Goal: Information Seeking & Learning: Learn about a topic

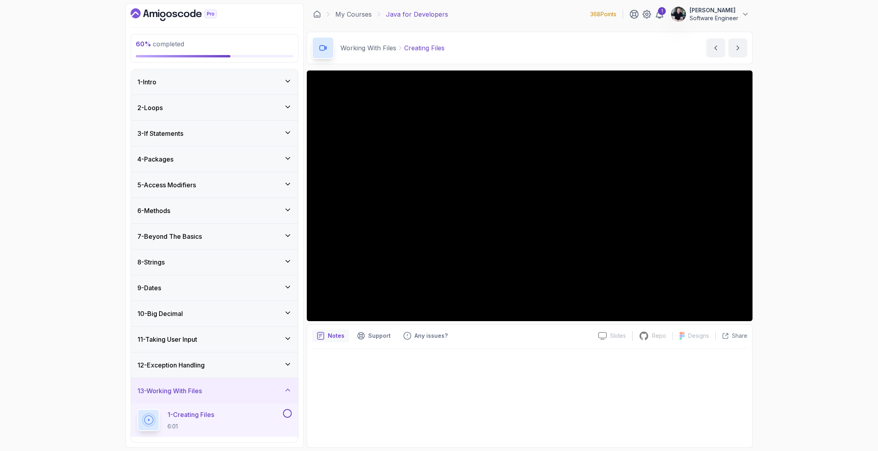
scroll to position [190, 0]
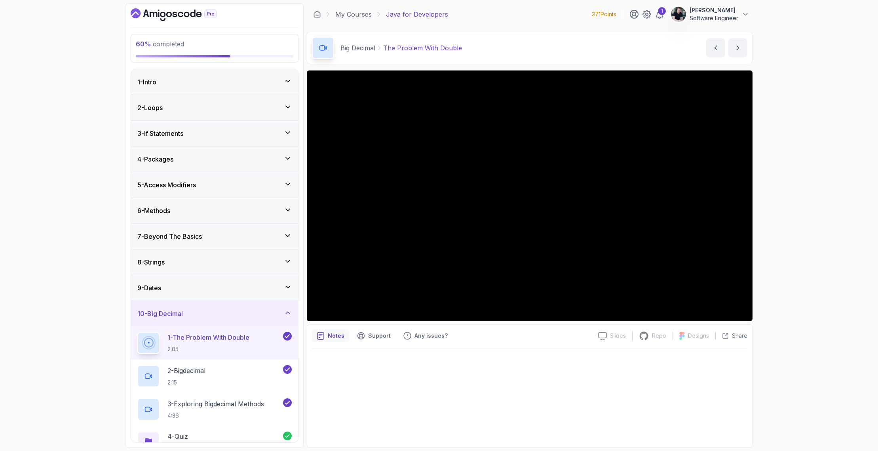
scroll to position [8, 0]
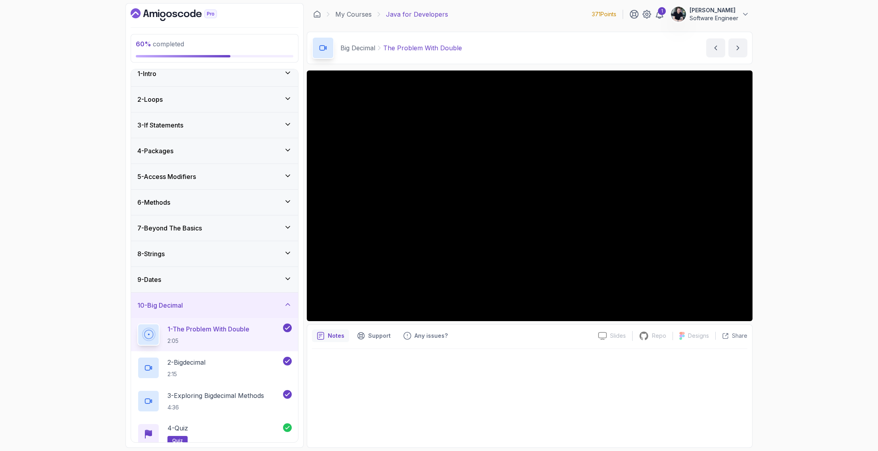
click at [216, 312] on div "10 - Big Decimal" at bounding box center [214, 305] width 167 height 25
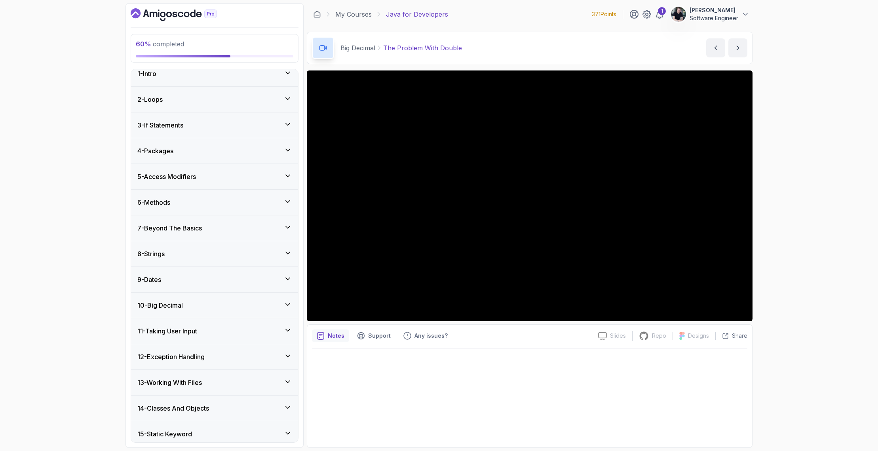
click at [198, 324] on div "11 - Taking User Input" at bounding box center [214, 330] width 167 height 25
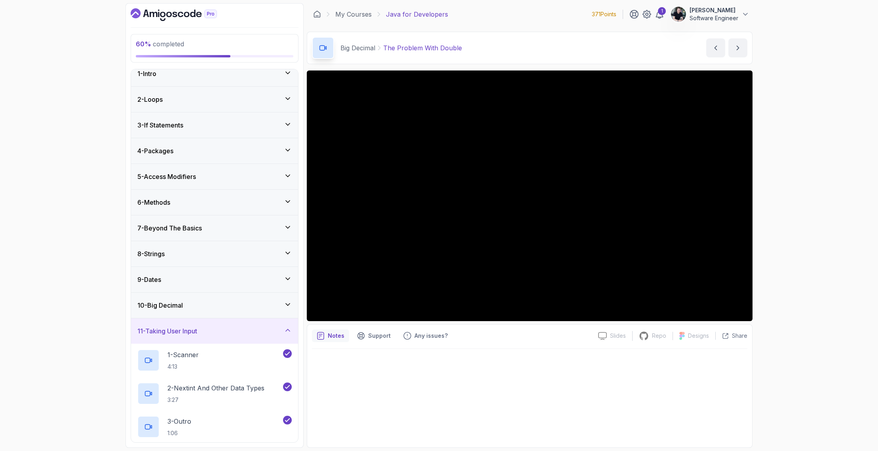
scroll to position [249, 0]
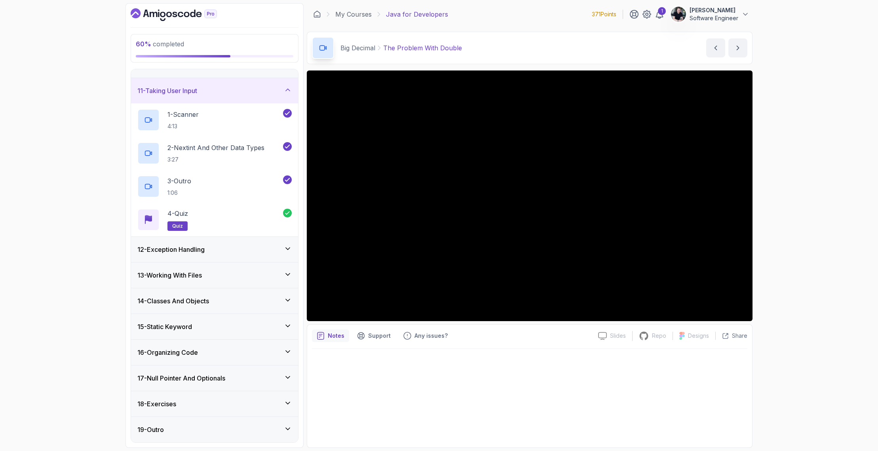
click at [185, 96] on div "11 - Taking User Input" at bounding box center [214, 90] width 167 height 25
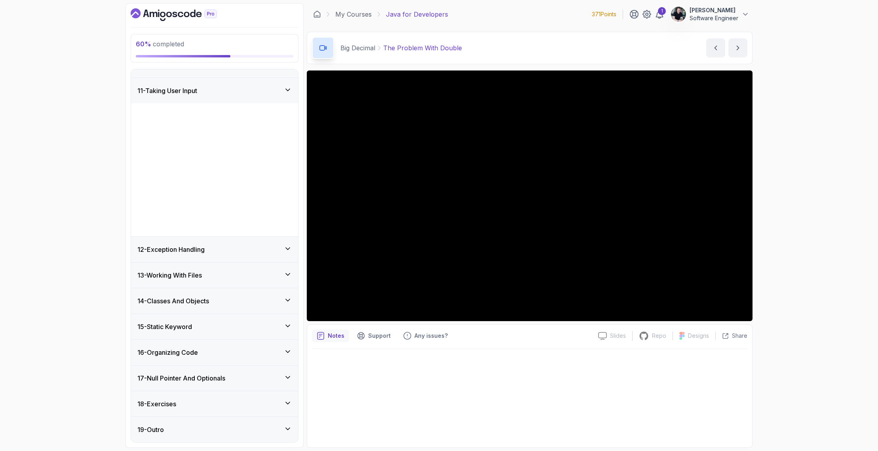
scroll to position [116, 0]
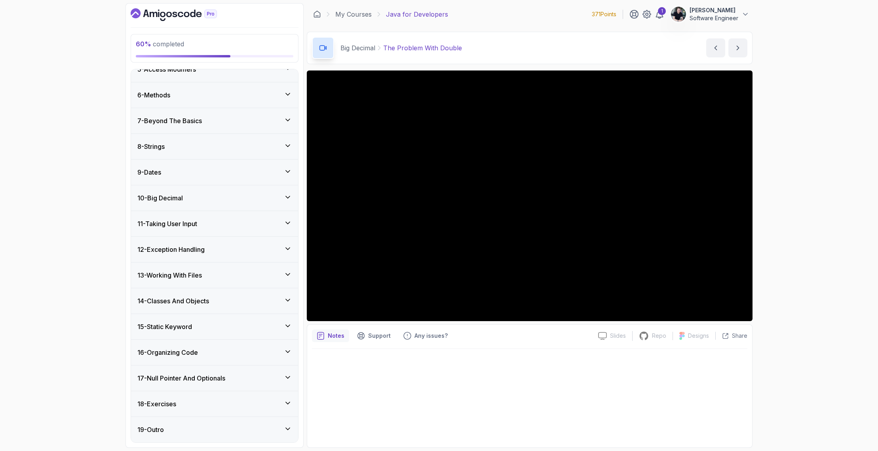
click at [182, 247] on h3 "12 - Exception Handling" at bounding box center [170, 250] width 67 height 10
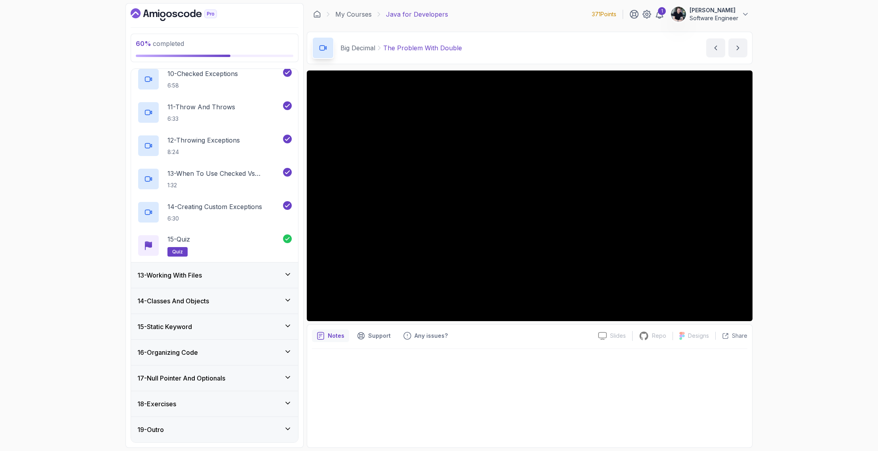
scroll to position [91, 0]
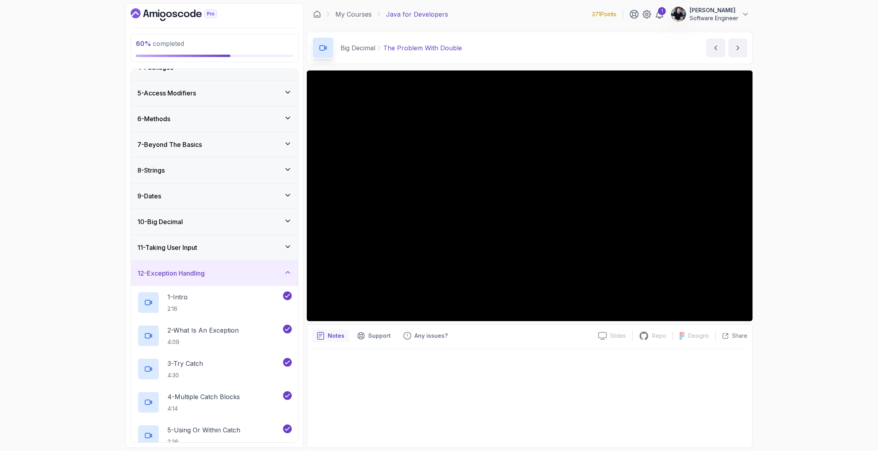
click at [180, 264] on div "12 - Exception Handling" at bounding box center [214, 272] width 167 height 25
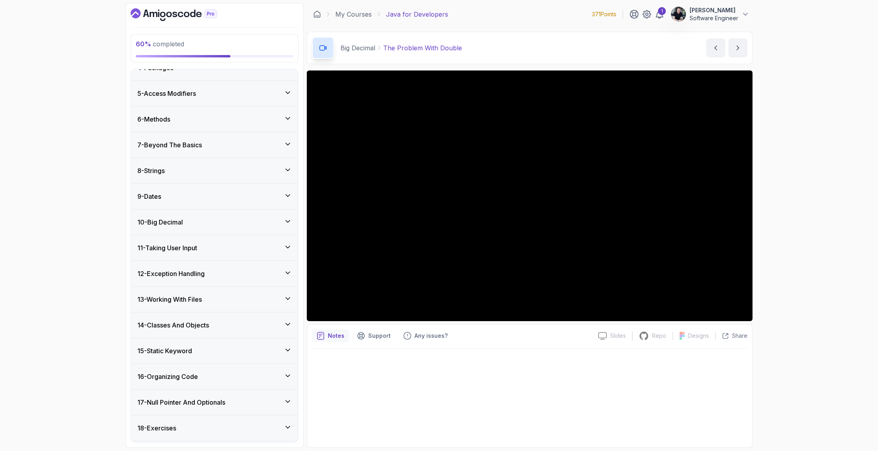
click at [182, 295] on h3 "13 - Working With Files" at bounding box center [169, 300] width 65 height 10
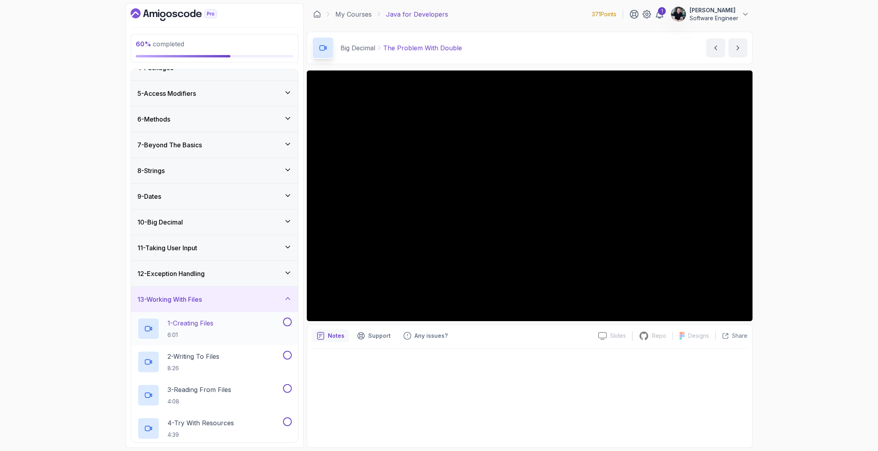
click at [200, 328] on h2 "1 - Creating Files 6:01" at bounding box center [190, 328] width 46 height 21
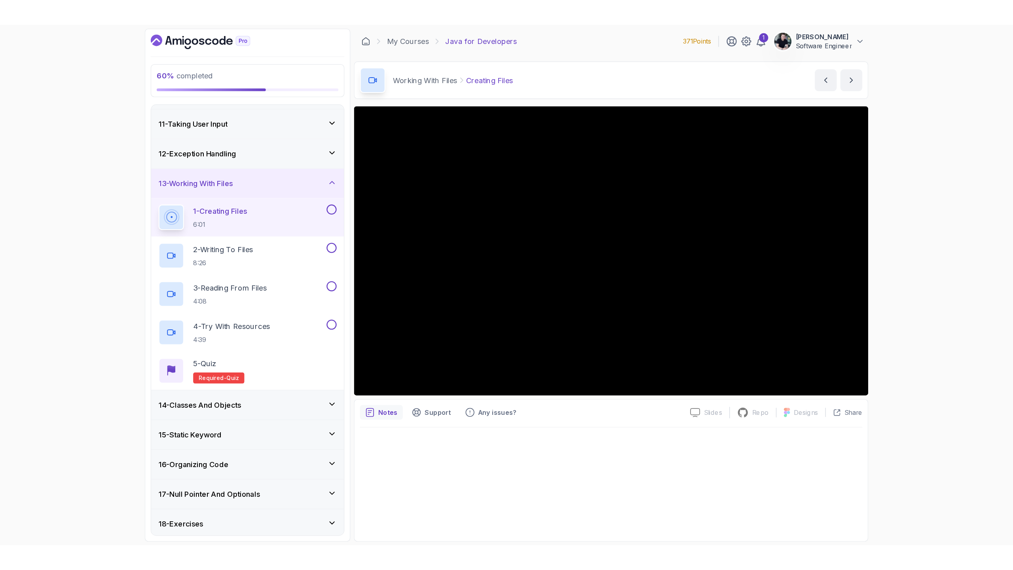
scroll to position [200, 0]
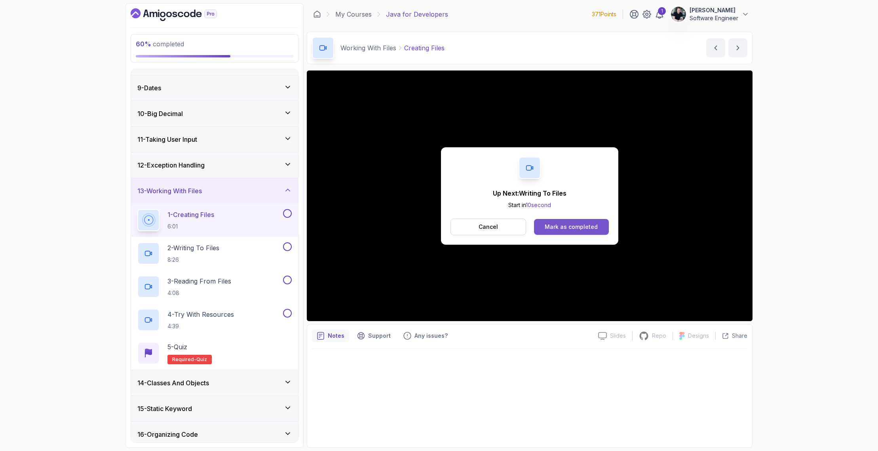
click at [591, 228] on div "Mark as completed" at bounding box center [571, 227] width 53 height 8
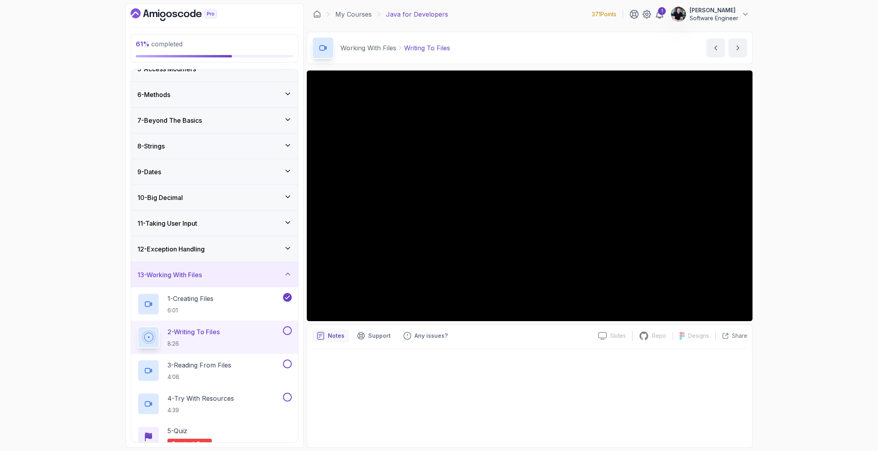
scroll to position [282, 0]
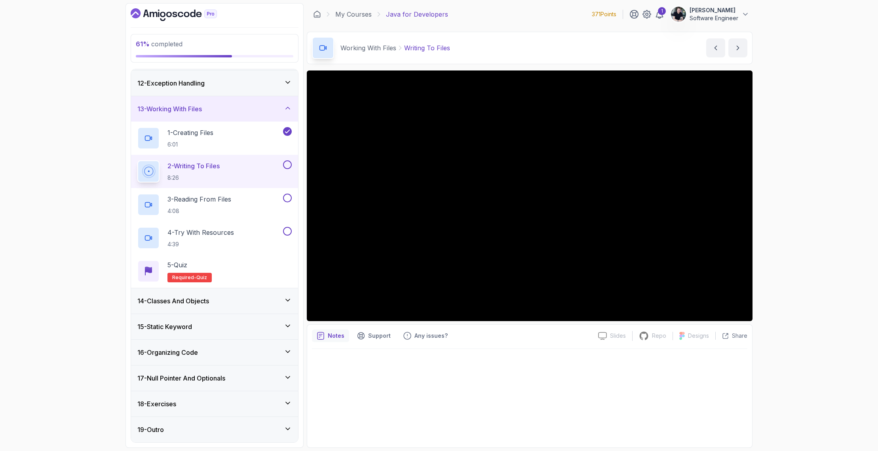
click at [186, 374] on h3 "17 - Null Pointer And Optionals" at bounding box center [181, 378] width 88 height 10
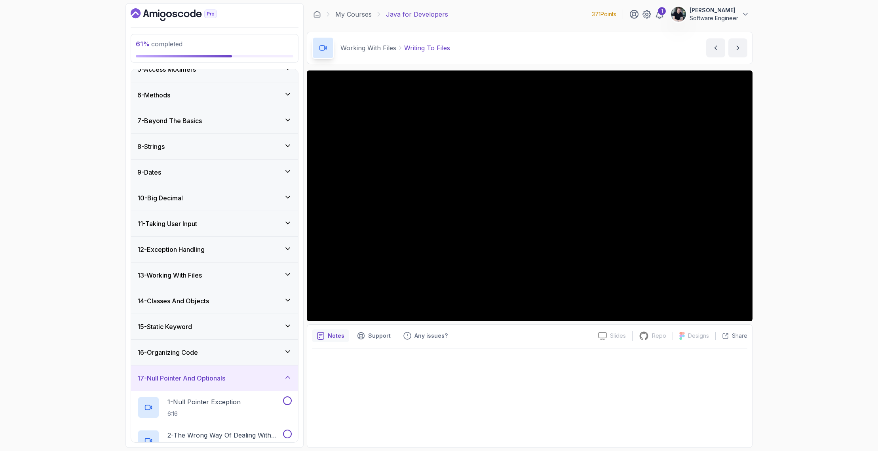
scroll to position [249, 0]
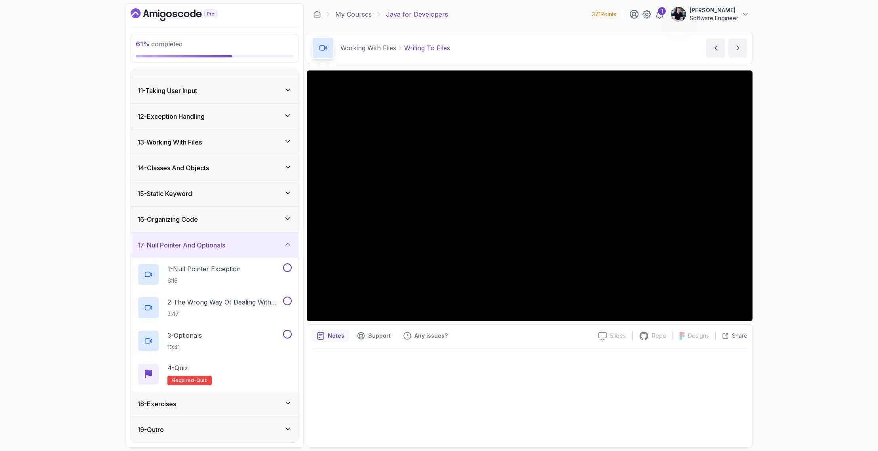
click at [207, 238] on div "17 - Null Pointer And Optionals" at bounding box center [214, 244] width 167 height 25
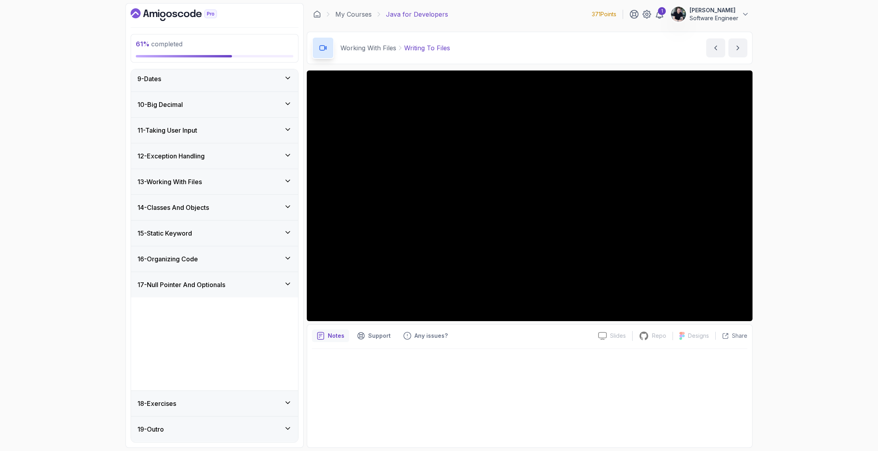
scroll to position [116, 0]
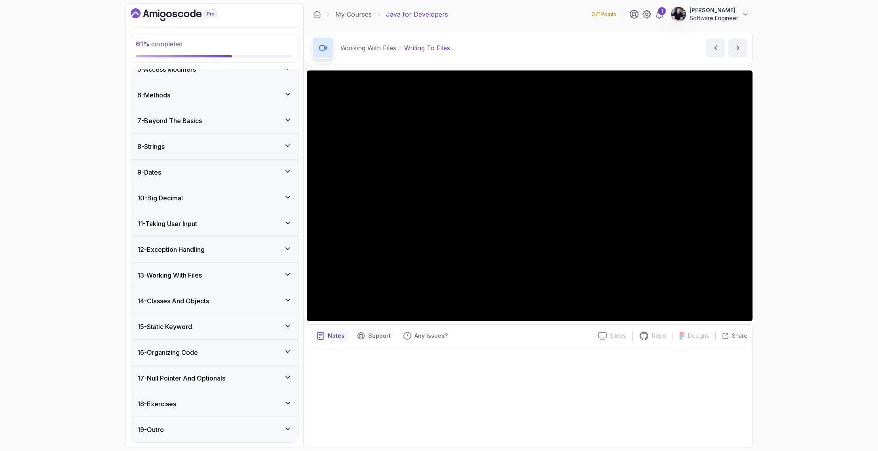
click at [184, 273] on h3 "13 - Working With Files" at bounding box center [169, 275] width 65 height 10
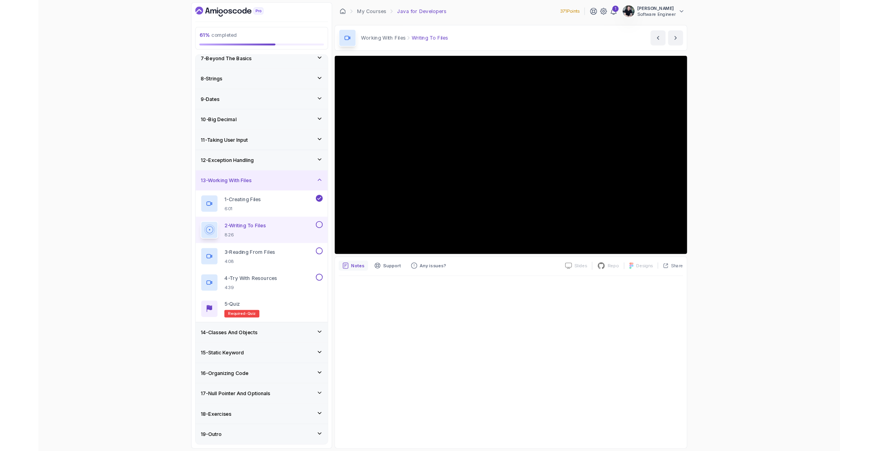
scroll to position [163, 0]
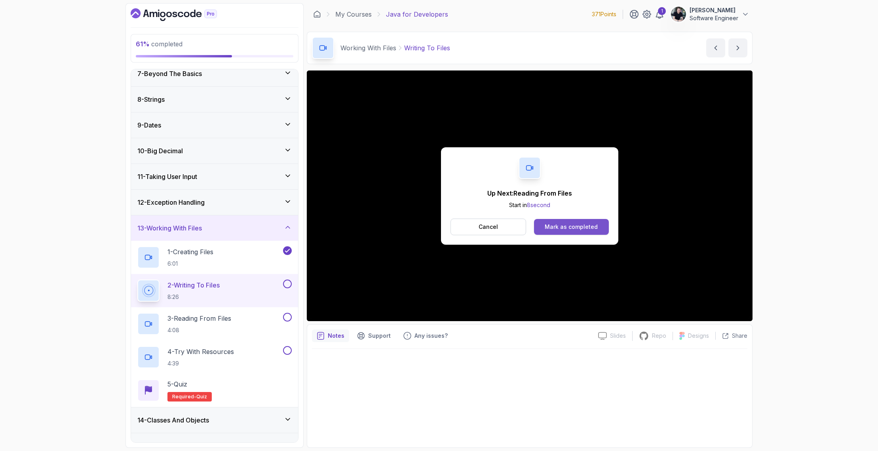
click at [551, 230] on div "Mark as completed" at bounding box center [571, 227] width 53 height 8
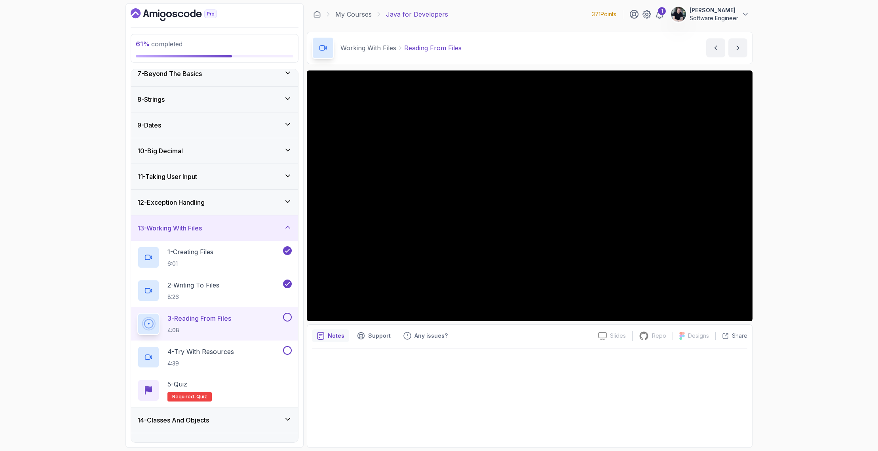
scroll to position [209, 0]
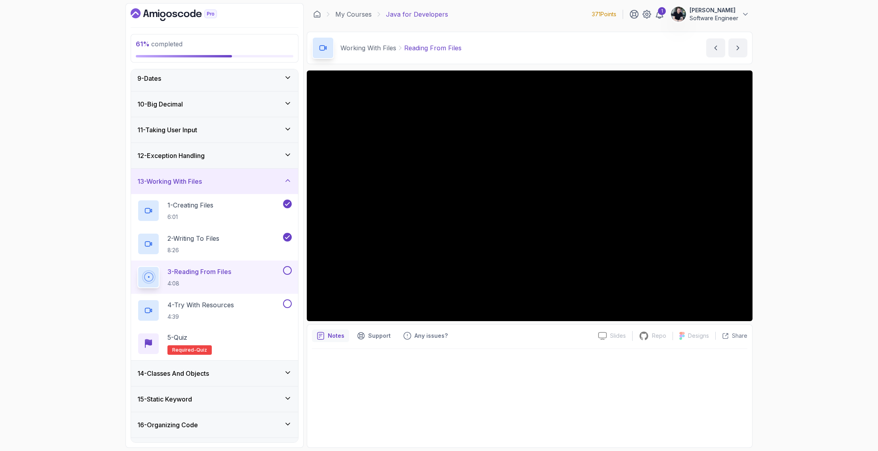
click at [269, 376] on div "14 - Classes And Objects" at bounding box center [214, 374] width 154 height 10
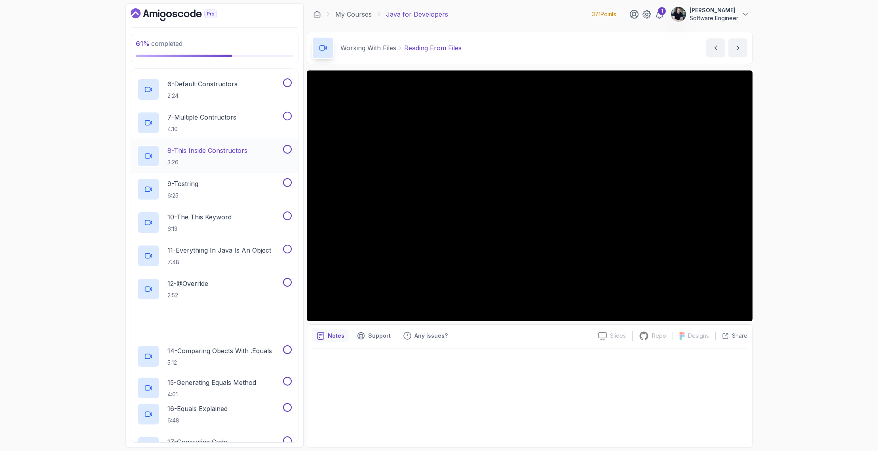
scroll to position [614, 0]
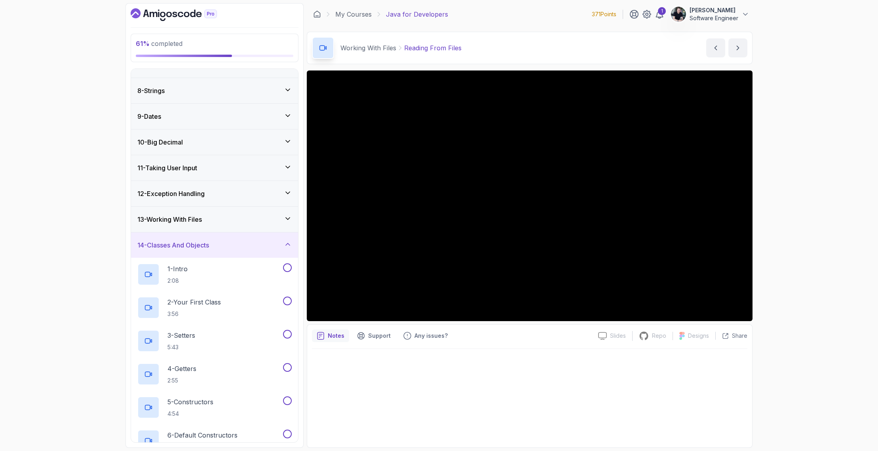
click at [183, 224] on h3 "13 - Working With Files" at bounding box center [169, 220] width 65 height 10
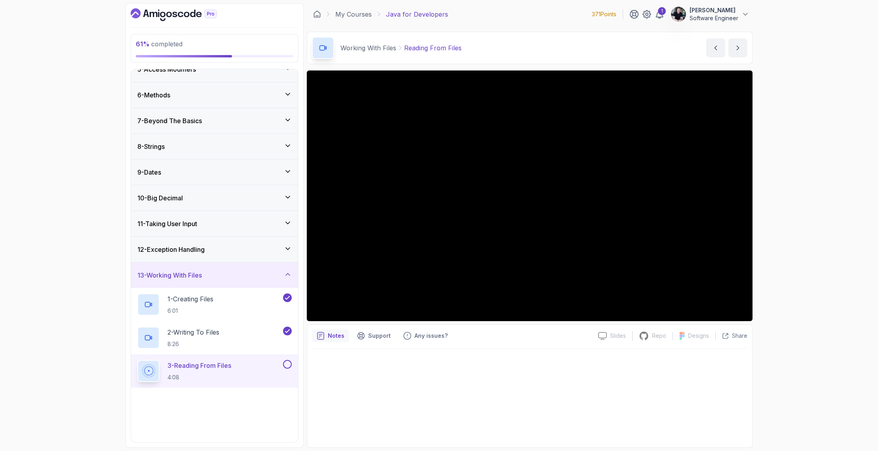
scroll to position [170, 0]
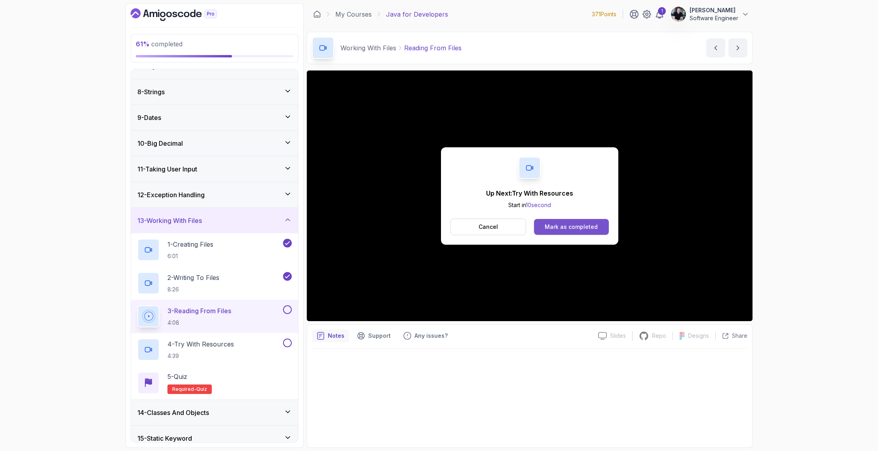
click at [580, 226] on div "Mark as completed" at bounding box center [571, 227] width 53 height 8
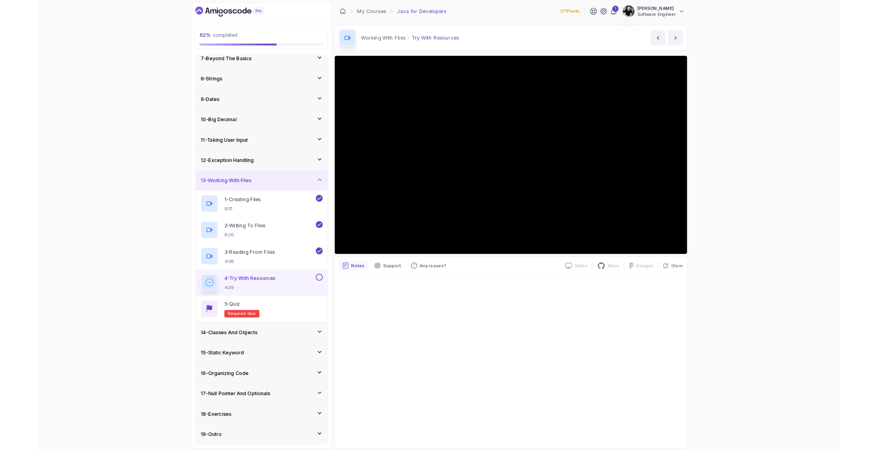
scroll to position [163, 0]
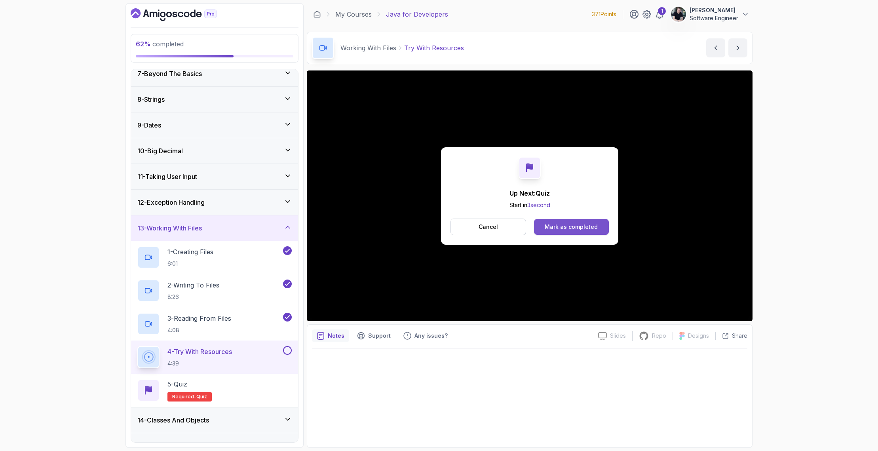
click at [579, 231] on button "Mark as completed" at bounding box center [571, 227] width 75 height 16
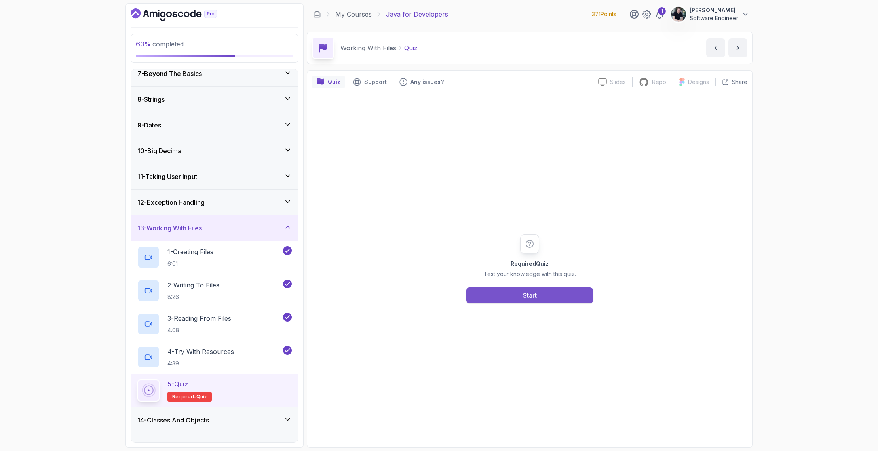
click at [533, 297] on div "Start" at bounding box center [530, 296] width 14 height 10
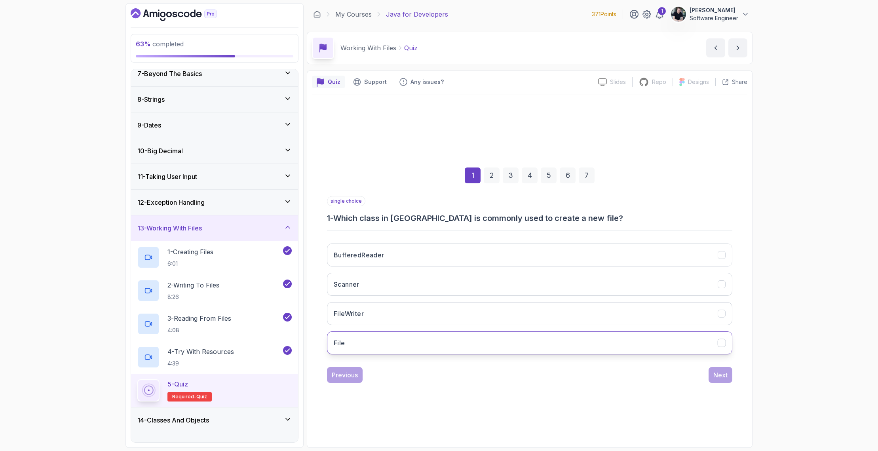
click at [382, 338] on button "File" at bounding box center [529, 342] width 405 height 23
click at [719, 376] on div "Next" at bounding box center [720, 375] width 14 height 10
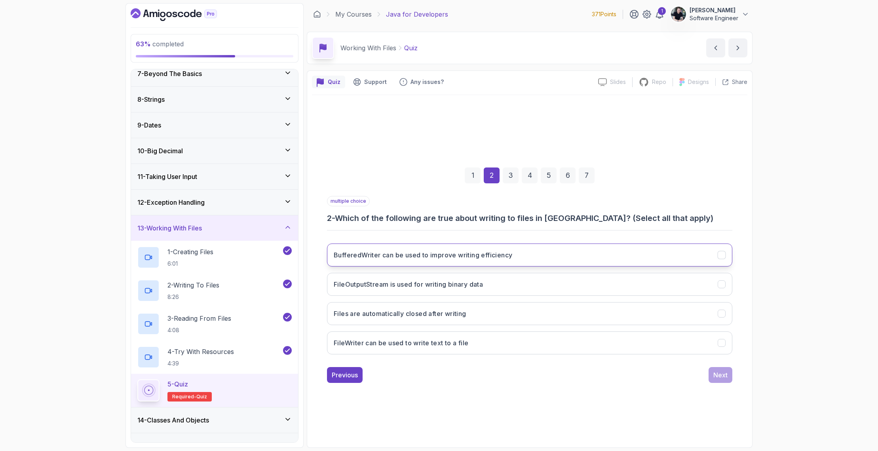
click at [422, 262] on button "BufferedWriter can be used to improve writing efficiency" at bounding box center [529, 254] width 405 height 23
click at [410, 289] on button "FileOutputStream is used for writing binary data" at bounding box center [529, 284] width 405 height 23
click at [427, 343] on h3 "FileWriter can be used to write text to a file" at bounding box center [401, 343] width 135 height 10
click at [714, 371] on div "Next" at bounding box center [720, 375] width 14 height 10
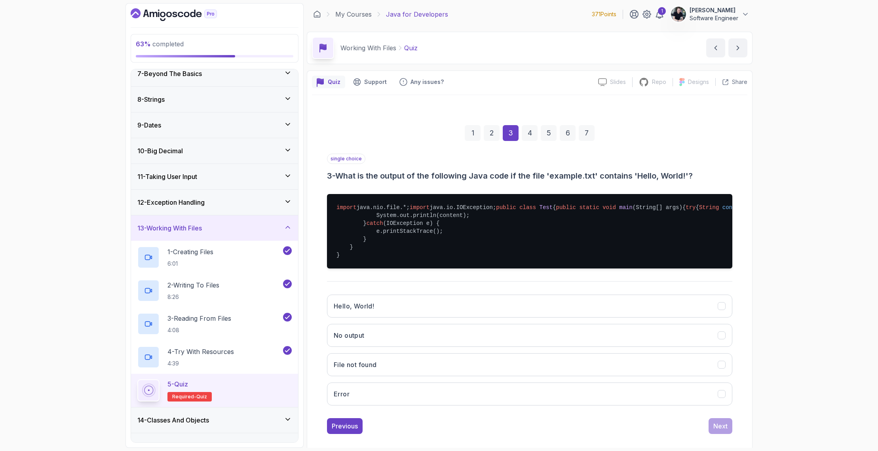
scroll to position [39, 0]
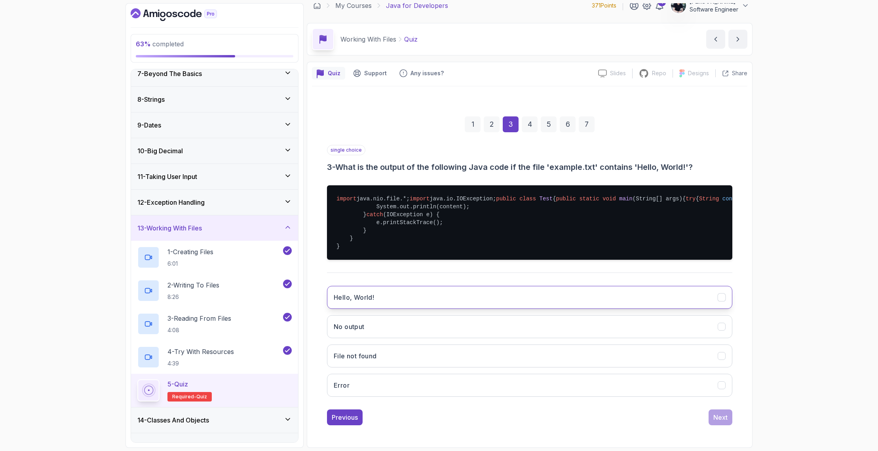
click at [483, 299] on button "Hello, World!" at bounding box center [529, 297] width 405 height 23
click at [721, 422] on div "Next" at bounding box center [720, 417] width 14 height 10
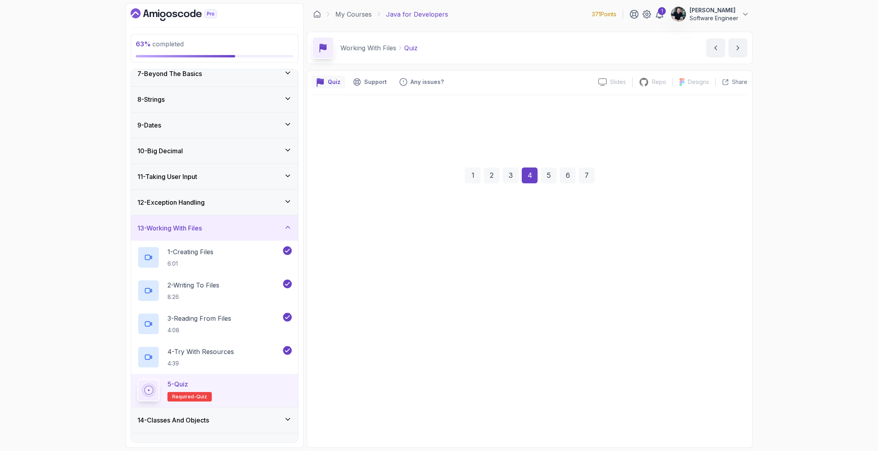
scroll to position [0, 0]
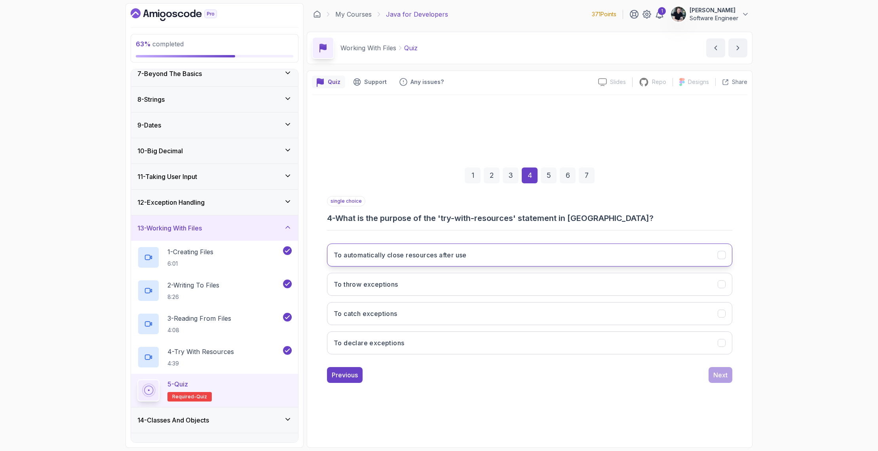
click at [465, 254] on h3 "To automatically close resources after use" at bounding box center [400, 255] width 133 height 10
click at [716, 375] on div "Next" at bounding box center [720, 375] width 14 height 10
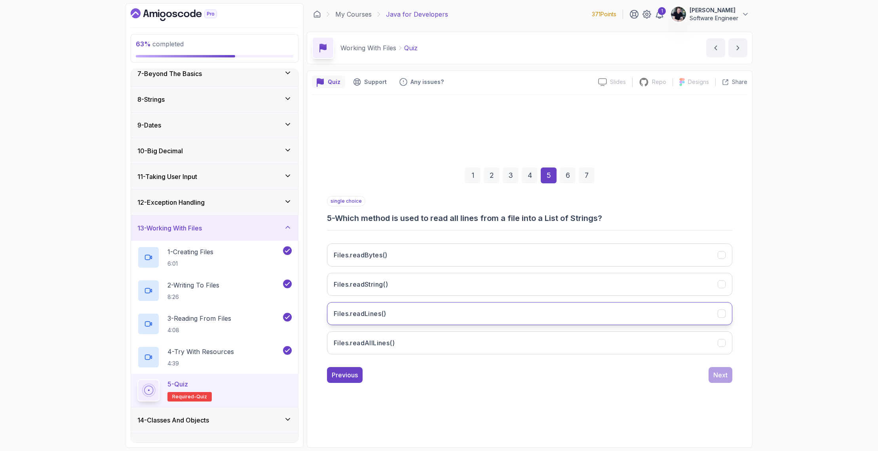
click at [423, 315] on button "Files.readLines()" at bounding box center [529, 313] width 405 height 23
click at [418, 337] on button "Files.readAllLines()" at bounding box center [529, 342] width 405 height 23
click at [730, 375] on button "Next" at bounding box center [721, 375] width 24 height 16
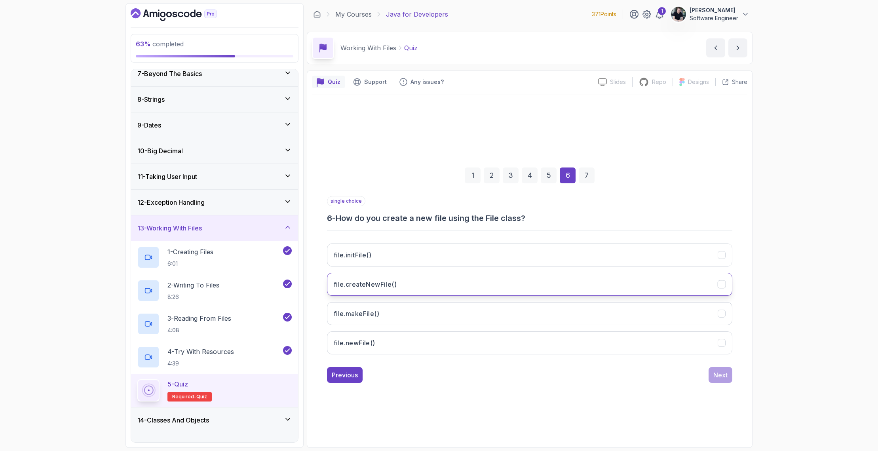
click at [382, 279] on button "file.createNewFile()" at bounding box center [529, 284] width 405 height 23
click at [716, 367] on button "Next" at bounding box center [721, 375] width 24 height 16
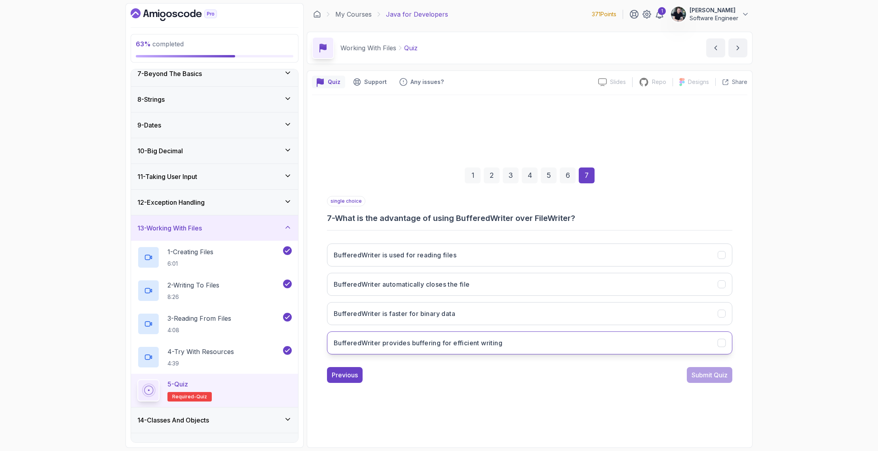
click at [406, 350] on button "BufferedWriter provides buffering for efficient writing" at bounding box center [529, 342] width 405 height 23
click at [713, 379] on div "Submit Quiz" at bounding box center [710, 375] width 36 height 10
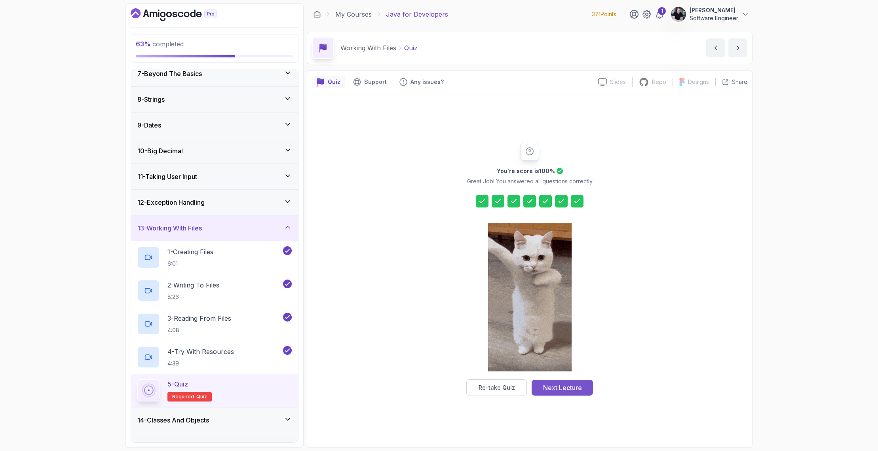
click at [580, 389] on div "Next Lecture" at bounding box center [562, 388] width 39 height 10
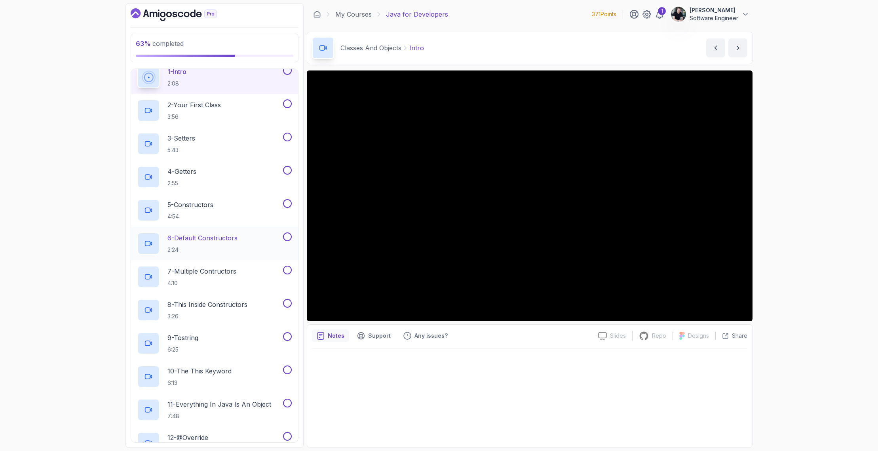
scroll to position [317, 0]
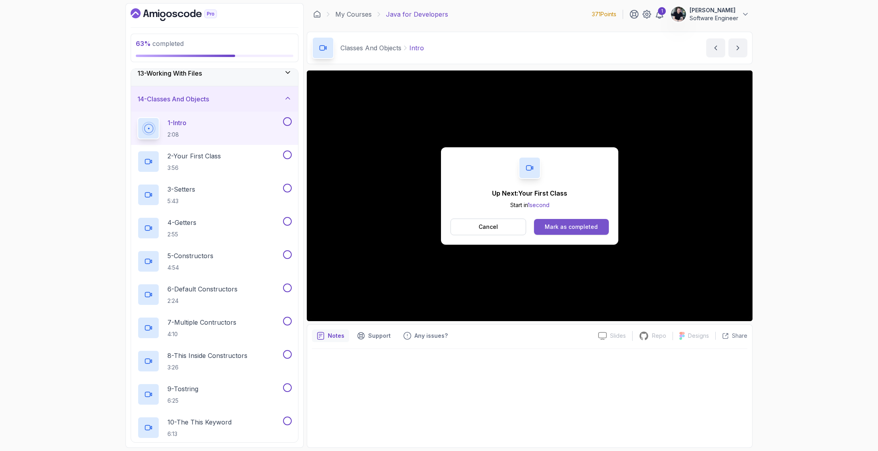
click at [575, 226] on div "Mark as completed" at bounding box center [571, 227] width 53 height 8
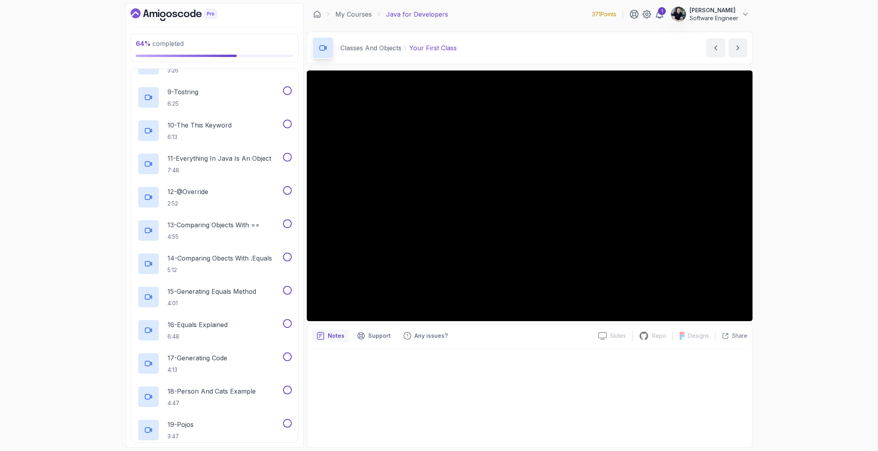
scroll to position [357, 0]
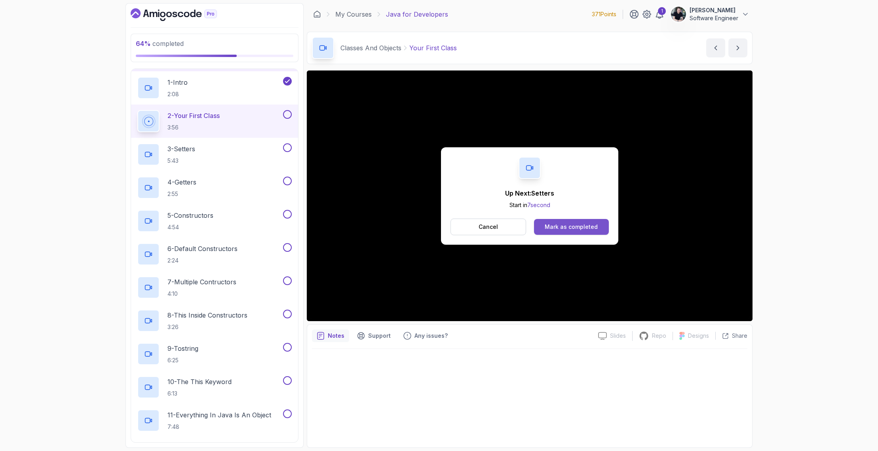
click at [584, 232] on button "Mark as completed" at bounding box center [571, 227] width 75 height 16
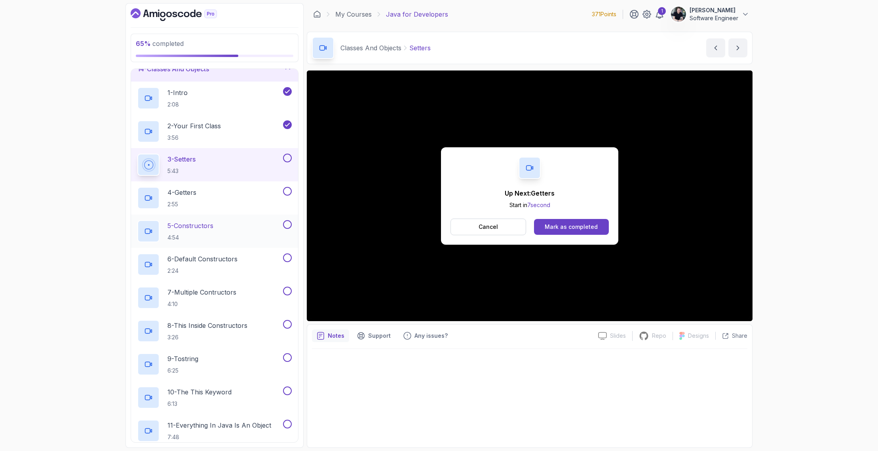
scroll to position [339, 0]
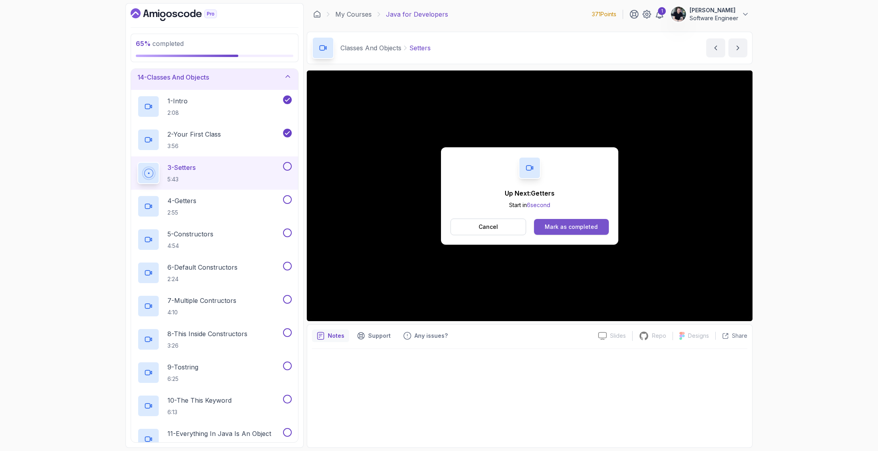
click at [567, 228] on div "Mark as completed" at bounding box center [571, 227] width 53 height 8
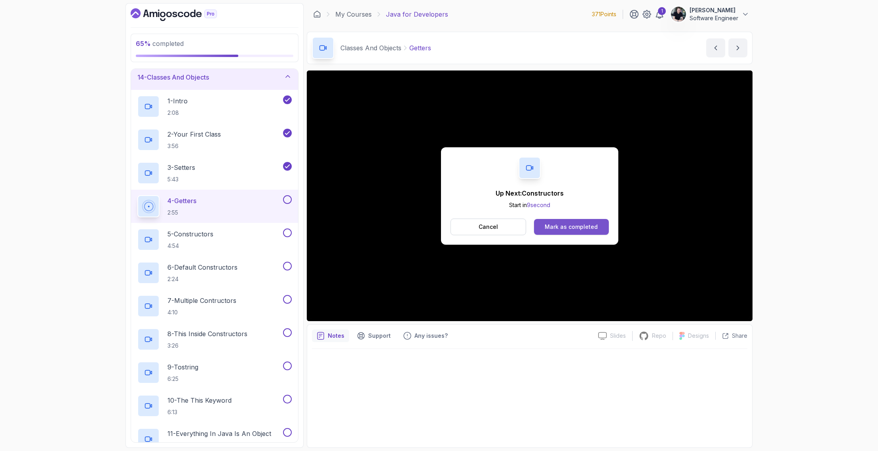
click at [565, 228] on div "Mark as completed" at bounding box center [571, 227] width 53 height 8
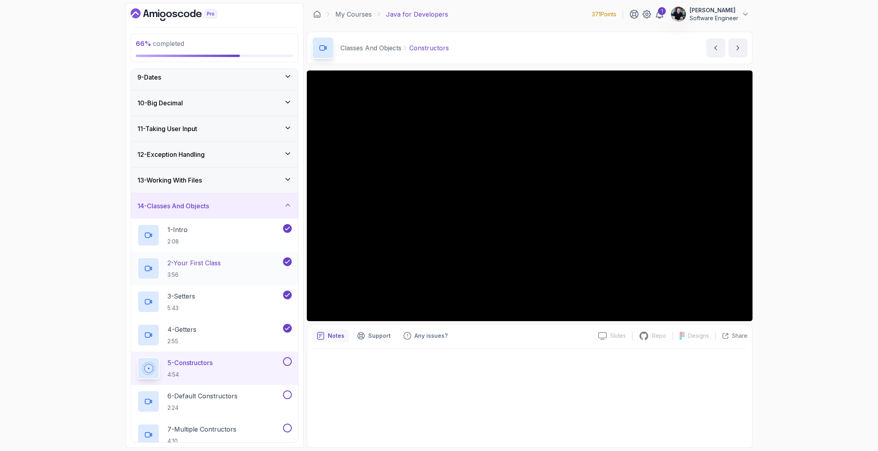
scroll to position [849, 0]
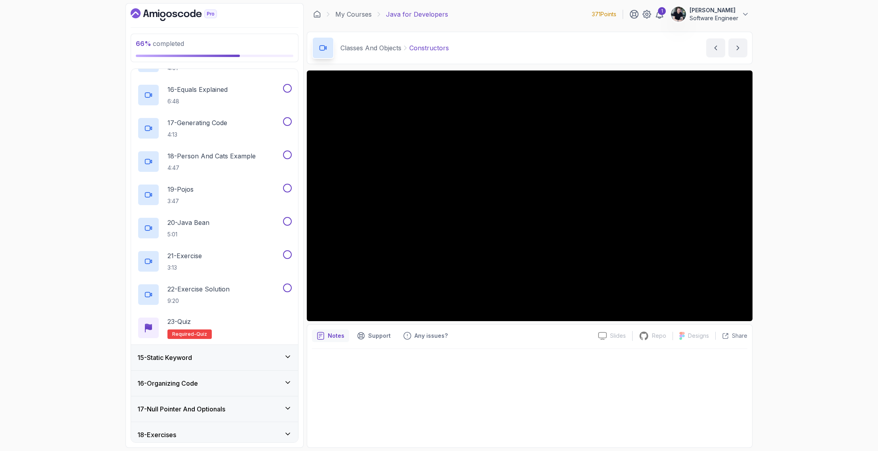
click at [195, 364] on div "15 - Static Keyword" at bounding box center [214, 357] width 167 height 25
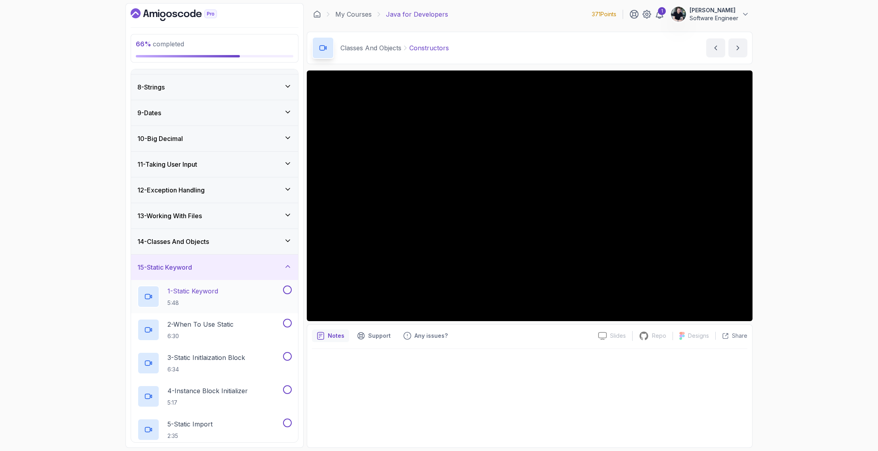
scroll to position [315, 0]
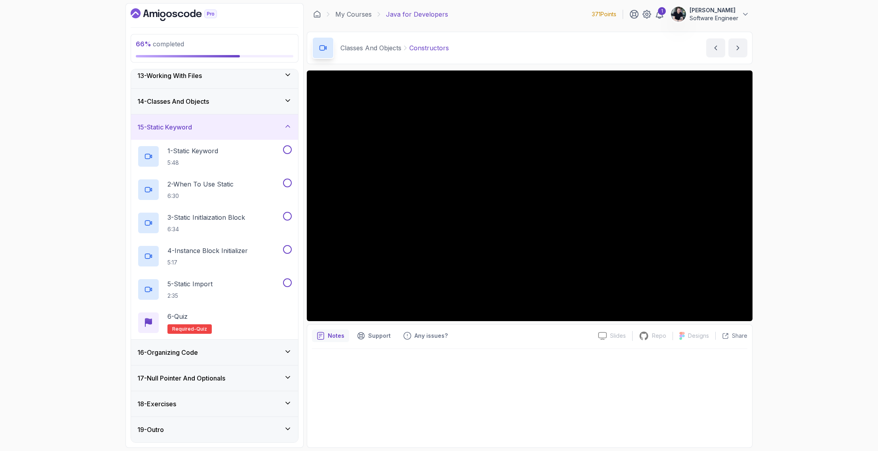
click at [190, 125] on h3 "15 - Static Keyword" at bounding box center [164, 127] width 55 height 10
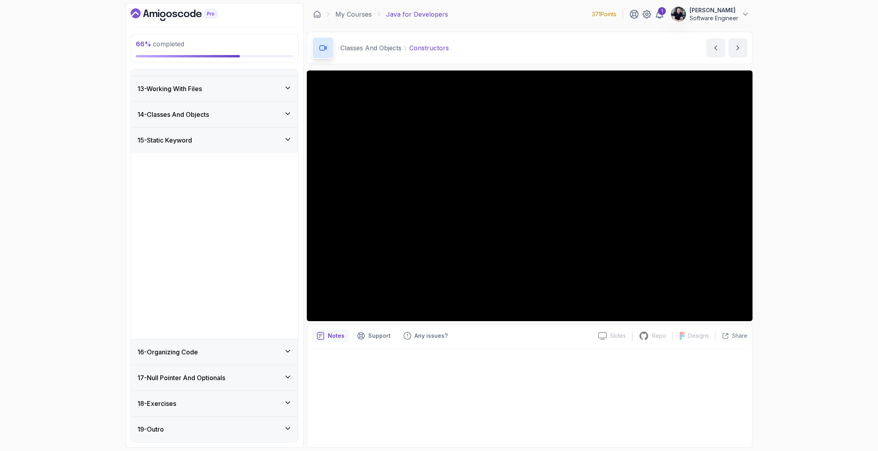
scroll to position [116, 0]
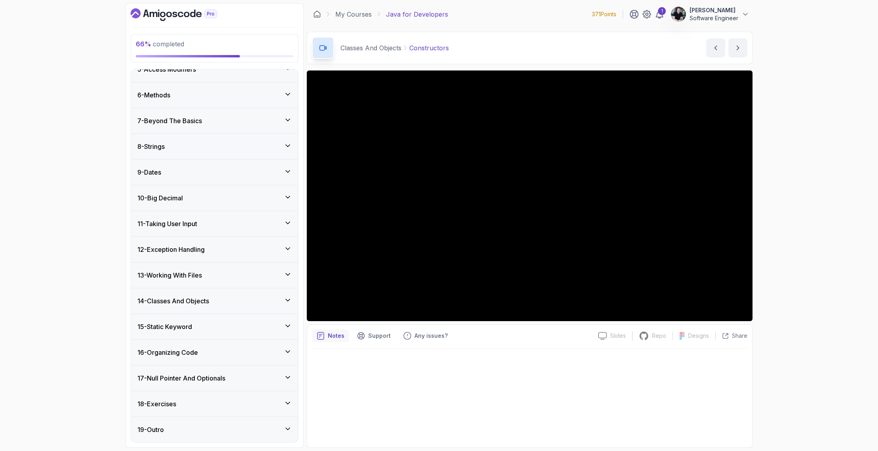
click at [180, 359] on div "16 - Organizing Code" at bounding box center [214, 352] width 167 height 25
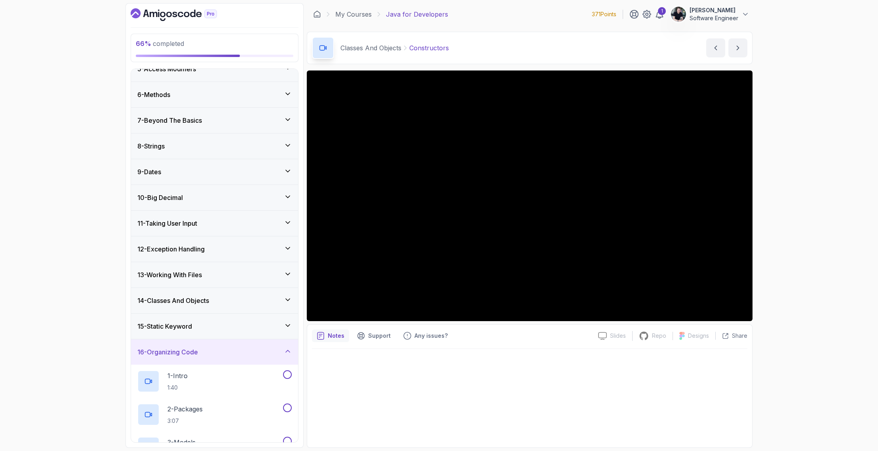
scroll to position [380, 0]
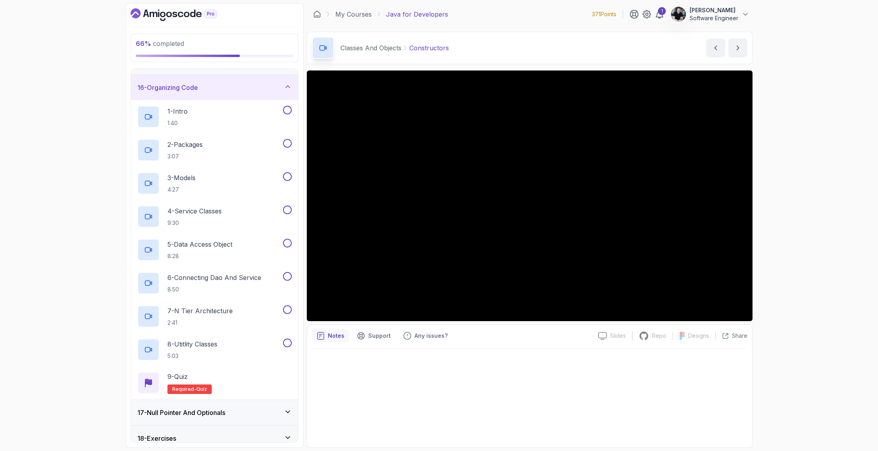
click at [187, 88] on h3 "16 - Organizing Code" at bounding box center [167, 88] width 61 height 10
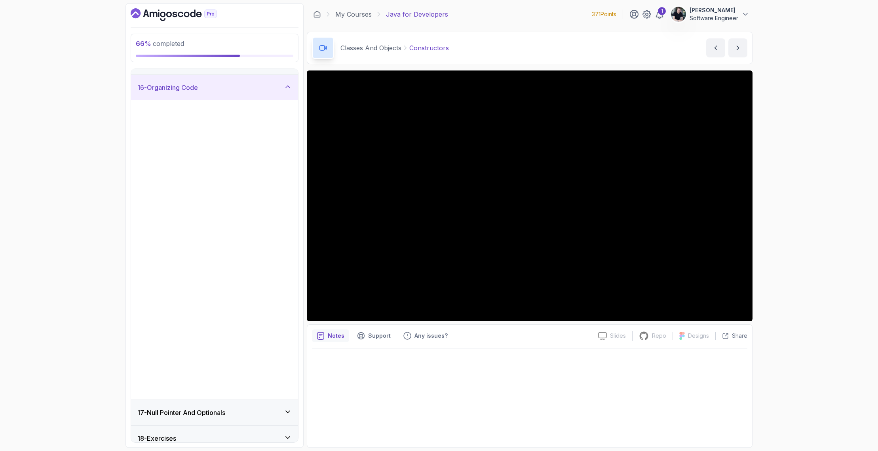
scroll to position [116, 0]
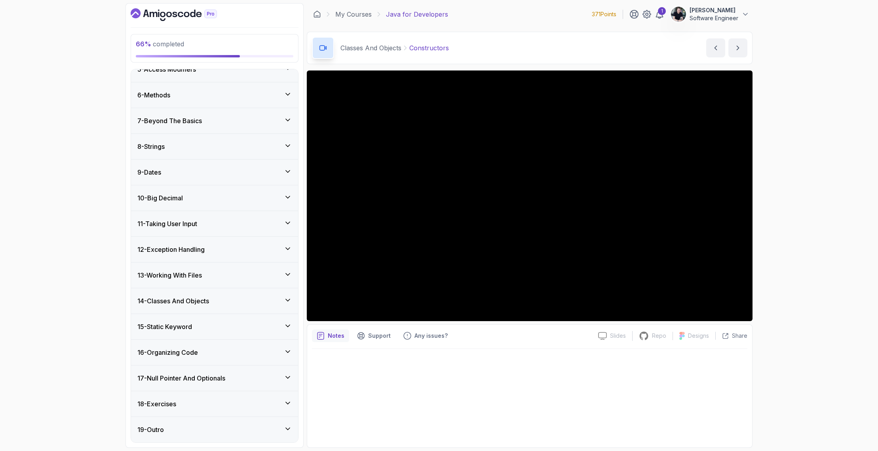
click at [180, 381] on h3 "17 - Null Pointer And Optionals" at bounding box center [181, 378] width 88 height 10
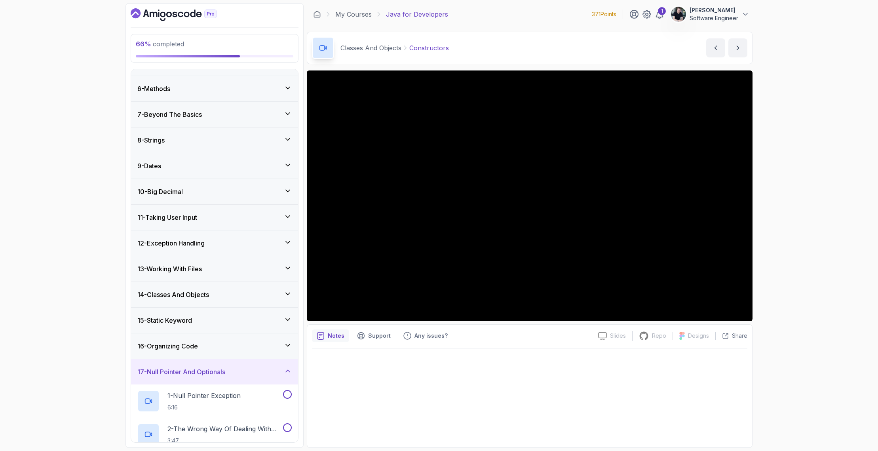
scroll to position [202, 0]
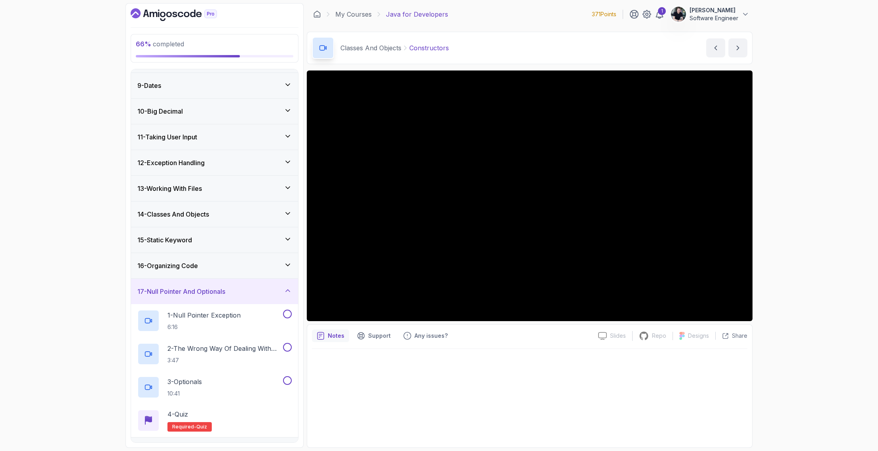
click at [203, 292] on h3 "17 - Null Pointer And Optionals" at bounding box center [181, 292] width 88 height 10
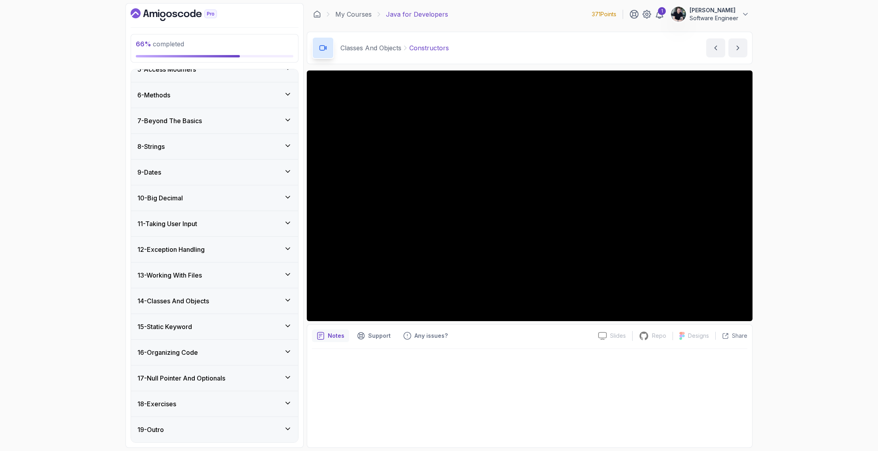
scroll to position [107, 0]
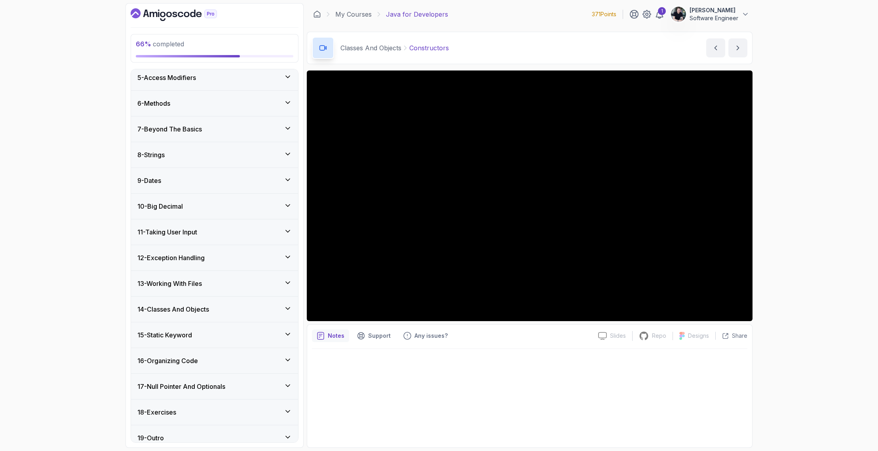
click at [187, 303] on div "14 - Classes And Objects" at bounding box center [214, 308] width 167 height 25
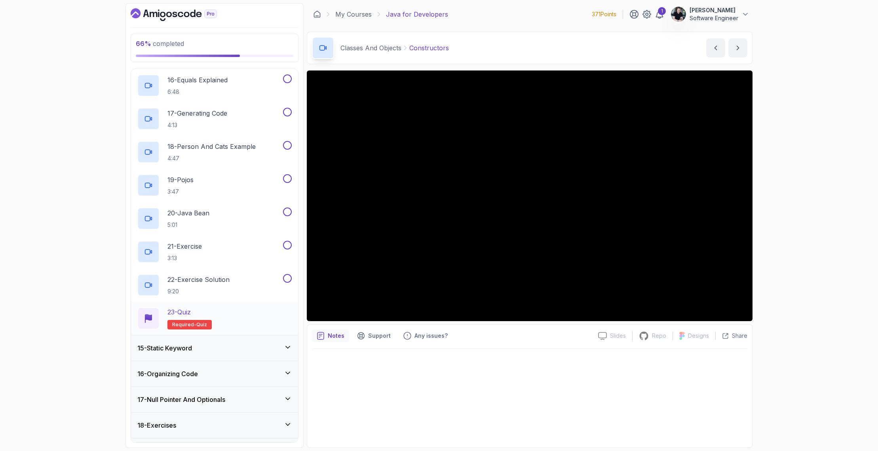
scroll to position [354, 0]
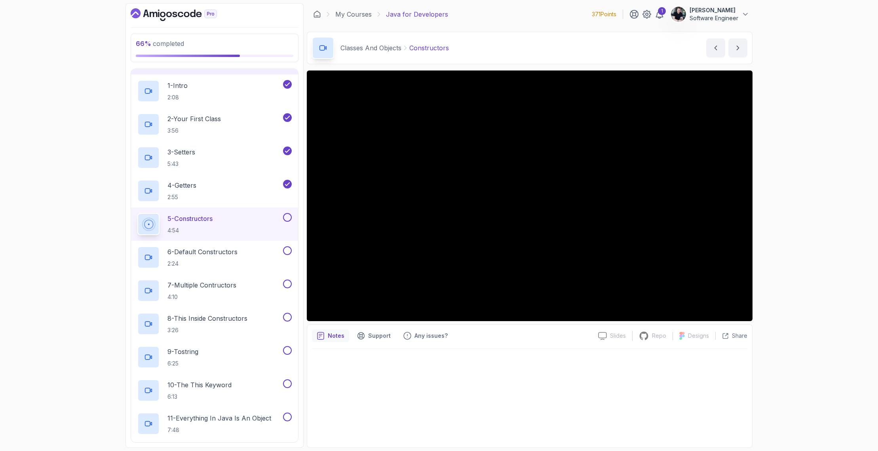
click at [188, 13] on icon "Dashboard" at bounding box center [174, 14] width 86 height 13
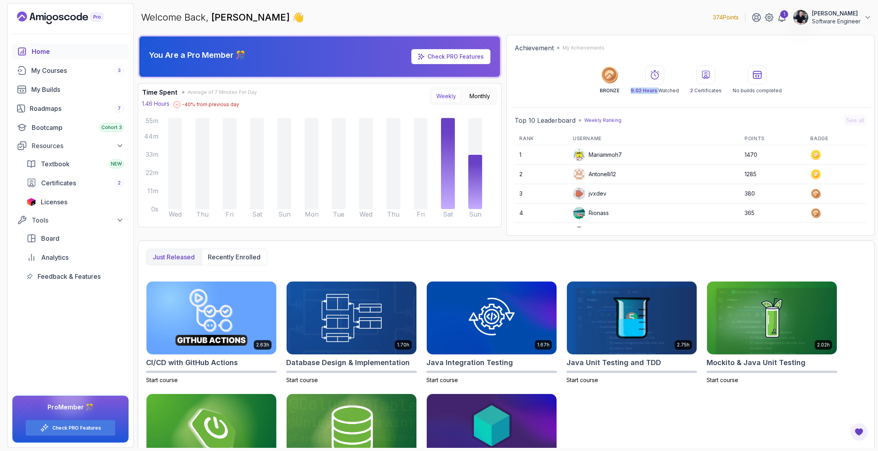
drag, startPoint x: 659, startPoint y: 90, endPoint x: 626, endPoint y: 89, distance: 33.6
click at [626, 89] on div "BRONZE 9.02 Hours Watched 2 Certificates No builds completed" at bounding box center [691, 79] width 352 height 29
click at [712, 94] on div "Achievement My Achievements BRONZE 9.02 Hours Watched 2 Certificates No builds …" at bounding box center [691, 68] width 360 height 59
click at [731, 19] on p "374 Points" at bounding box center [726, 17] width 26 height 8
click at [781, 20] on icon at bounding box center [782, 17] width 7 height 8
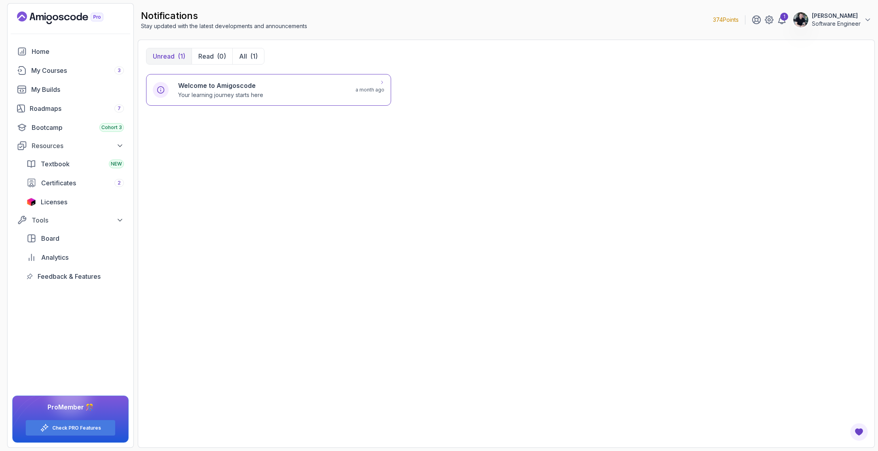
click at [270, 97] on div "Welcome to Amigoscode Your learning journey starts here" at bounding box center [262, 90] width 168 height 18
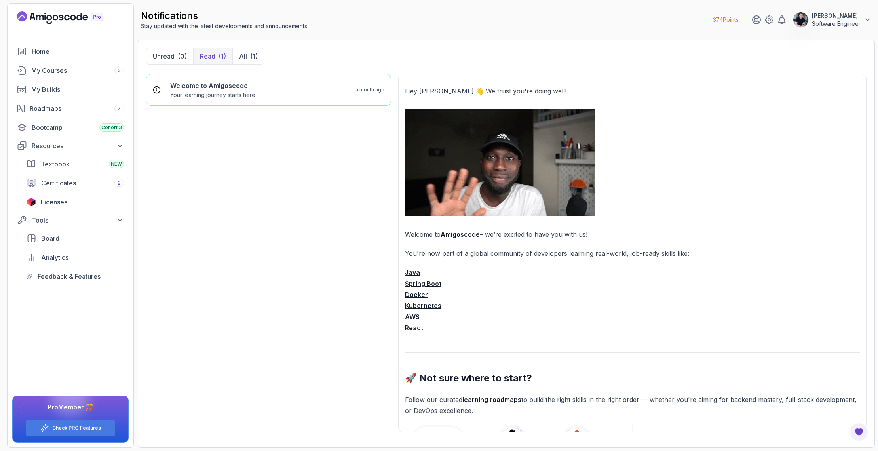
click at [51, 14] on icon "Landing page" at bounding box center [60, 17] width 86 height 13
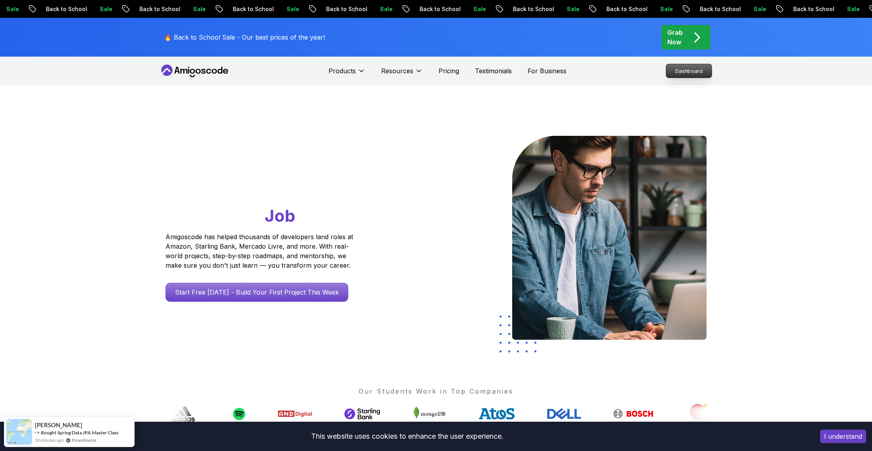
click at [696, 70] on p "Dashboard" at bounding box center [689, 70] width 46 height 13
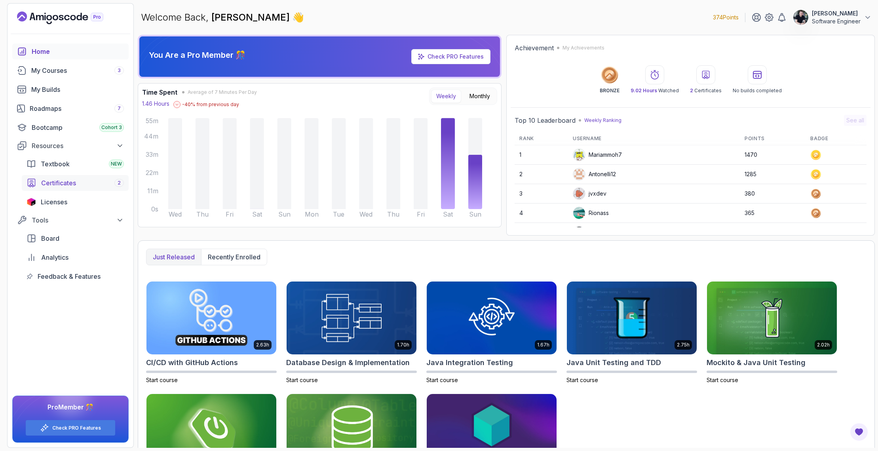
click at [64, 185] on span "Certificates" at bounding box center [58, 183] width 35 height 10
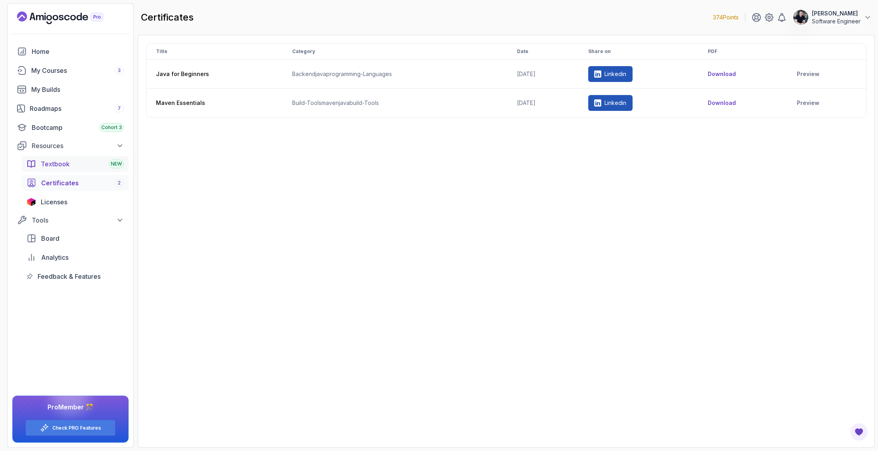
click at [59, 166] on span "Textbook" at bounding box center [55, 164] width 29 height 10
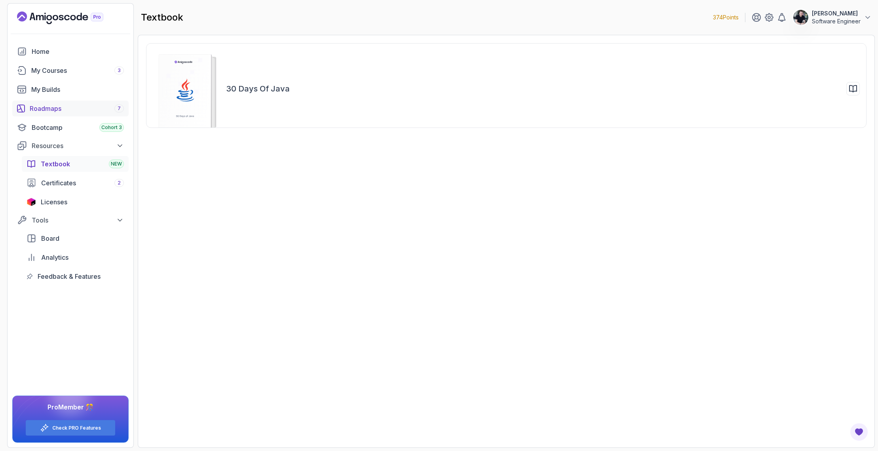
click at [63, 112] on div "Roadmaps 7" at bounding box center [77, 109] width 94 height 10
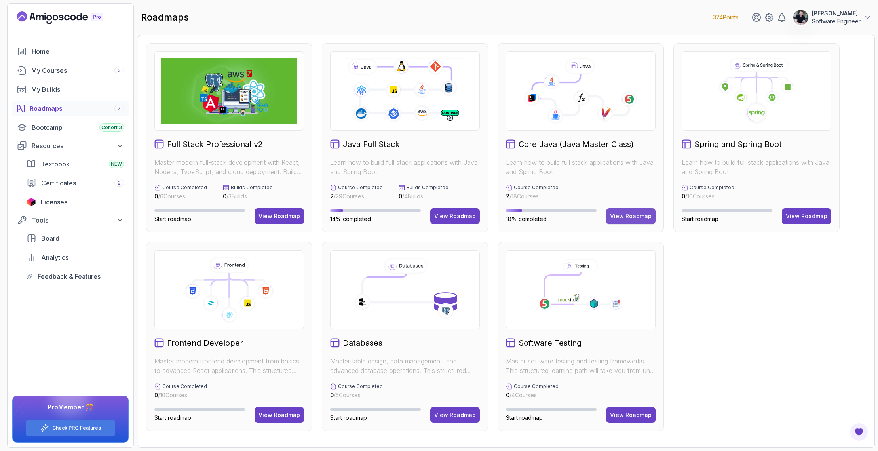
click at [635, 220] on div "View Roadmap" at bounding box center [631, 216] width 42 height 8
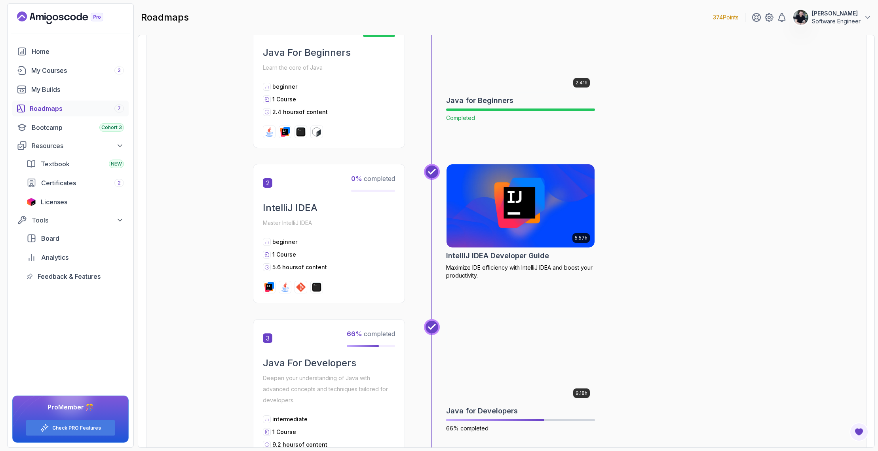
scroll to position [141, 0]
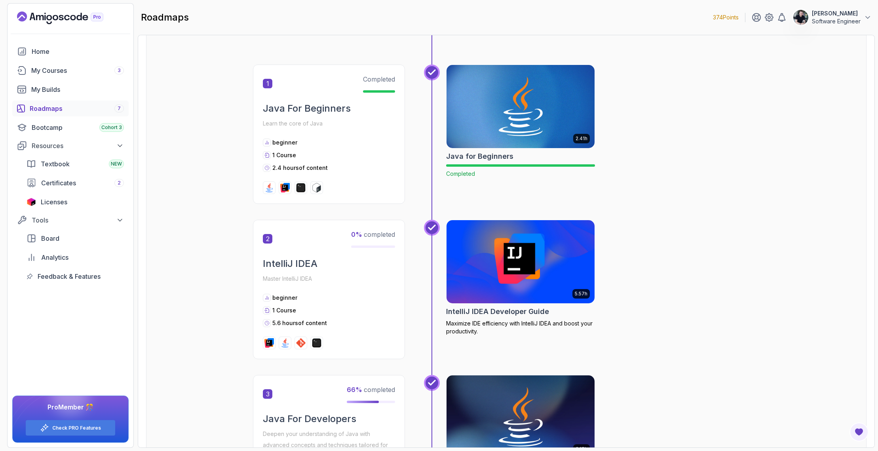
drag, startPoint x: 276, startPoint y: 323, endPoint x: 370, endPoint y: 322, distance: 94.2
click at [370, 322] on div "5.6 hours of content" at bounding box center [329, 323] width 132 height 8
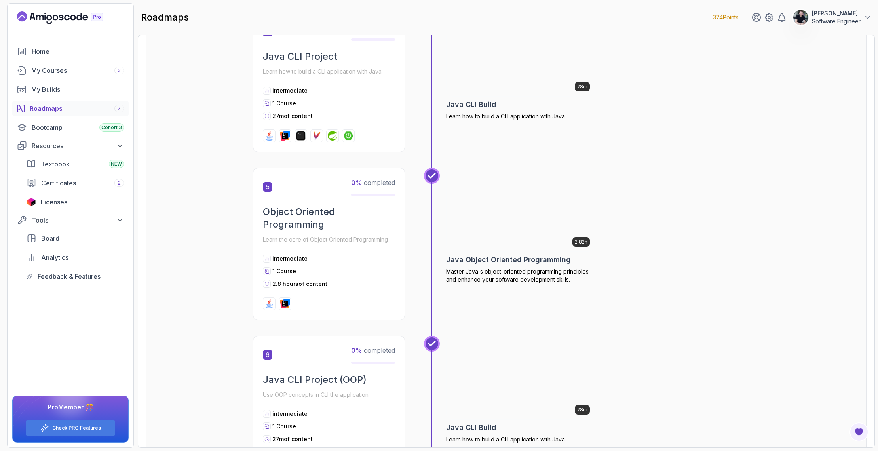
scroll to position [532, 0]
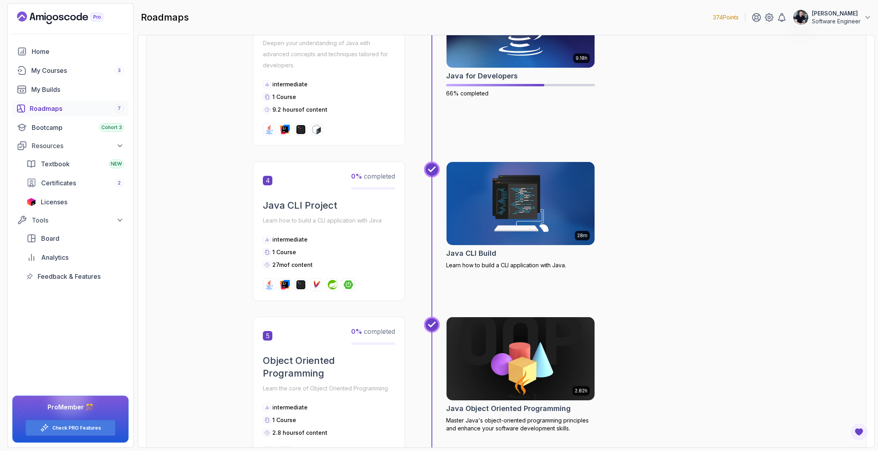
drag, startPoint x: 319, startPoint y: 267, endPoint x: 262, endPoint y: 231, distance: 67.2
click at [262, 231] on div "4 0 % completed Java CLI Project Learn how to build a CLI application with Java…" at bounding box center [329, 231] width 152 height 139
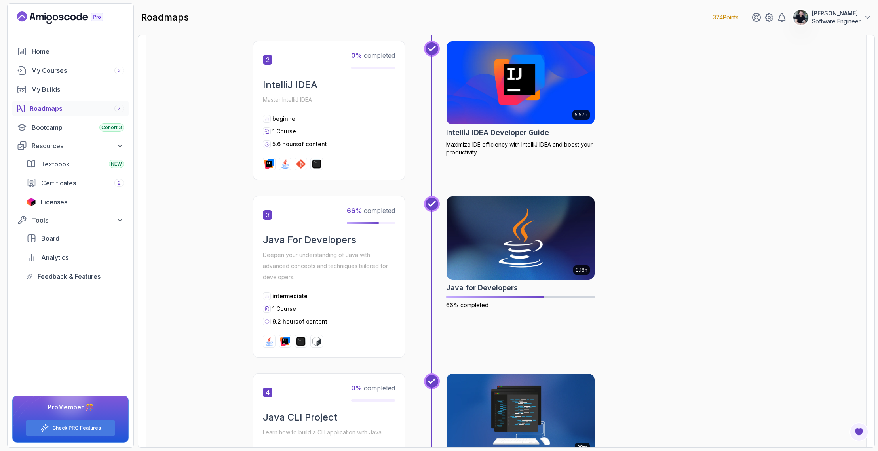
scroll to position [524, 0]
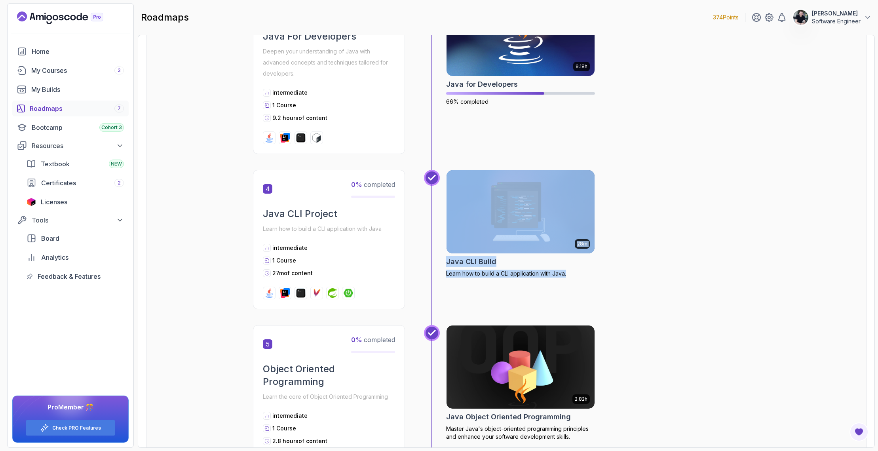
drag, startPoint x: 631, startPoint y: 276, endPoint x: 451, endPoint y: 247, distance: 181.9
click at [451, 247] on div "28m Java CLI Build Learn how to build a CLI application with Java." at bounding box center [603, 239] width 314 height 139
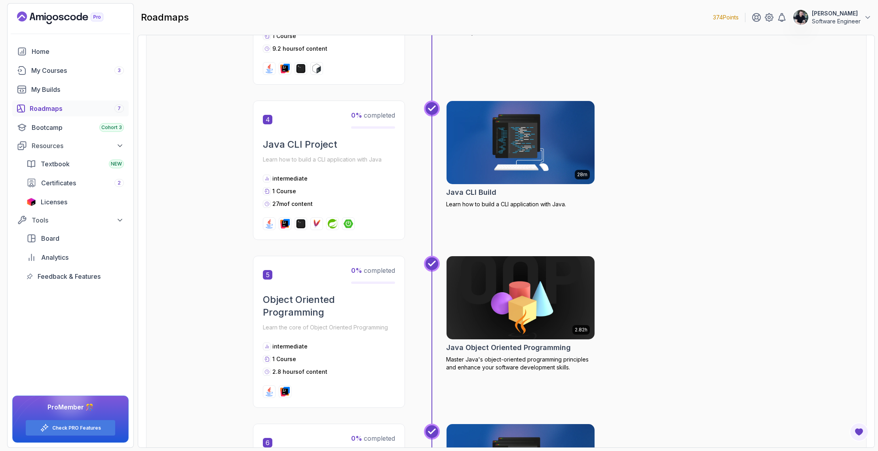
scroll to position [0, 0]
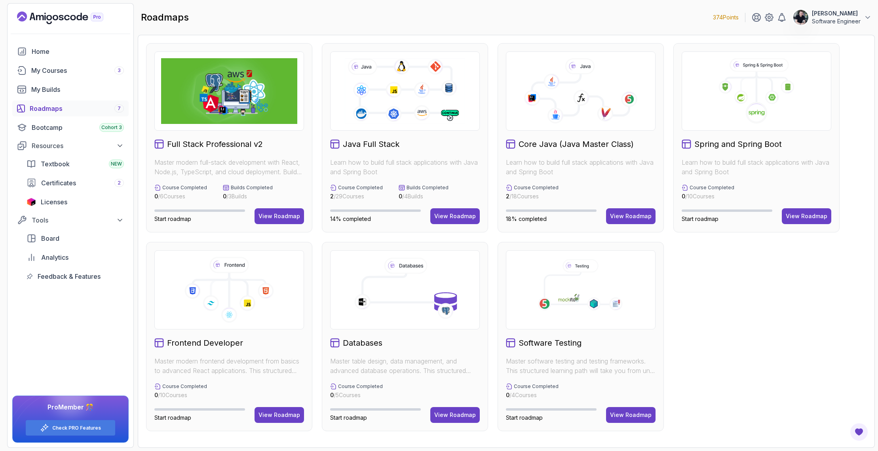
click at [48, 108] on div "Roadmaps 7" at bounding box center [77, 109] width 94 height 10
click at [453, 214] on div "View Roadmap" at bounding box center [455, 216] width 42 height 8
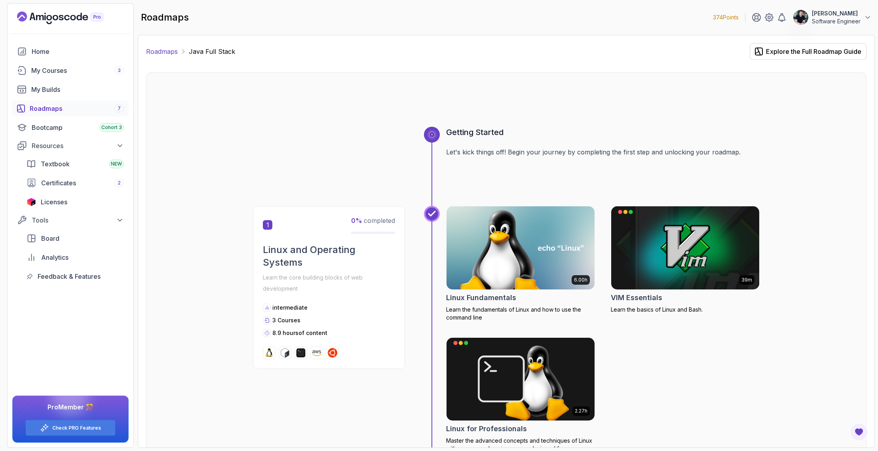
click at [163, 50] on link "Roadmaps" at bounding box center [162, 52] width 32 height 10
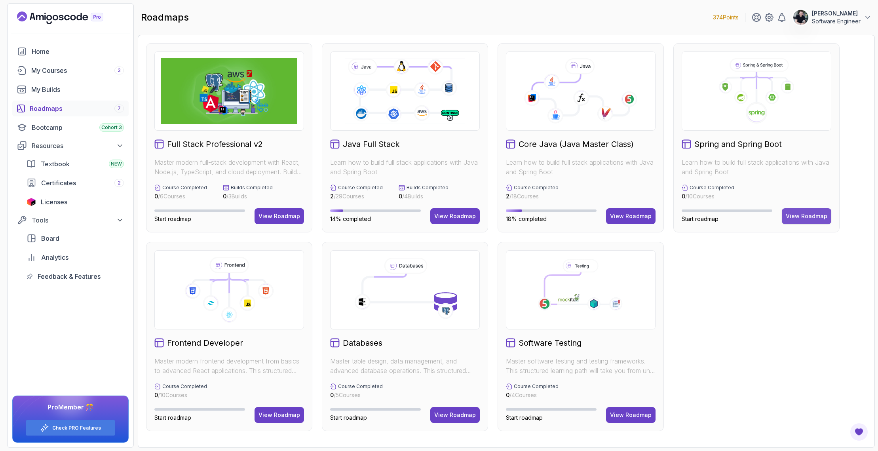
click at [808, 216] on div "View Roadmap" at bounding box center [807, 216] width 42 height 8
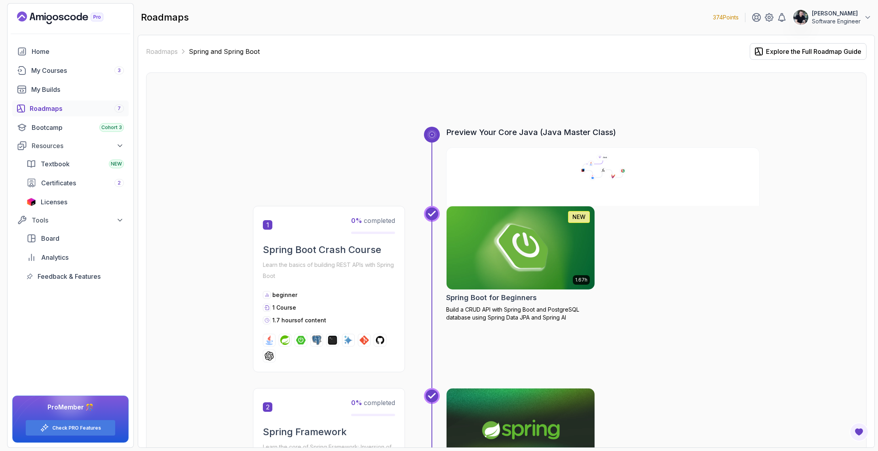
scroll to position [243, 0]
click at [165, 53] on link "Roadmaps" at bounding box center [162, 52] width 32 height 10
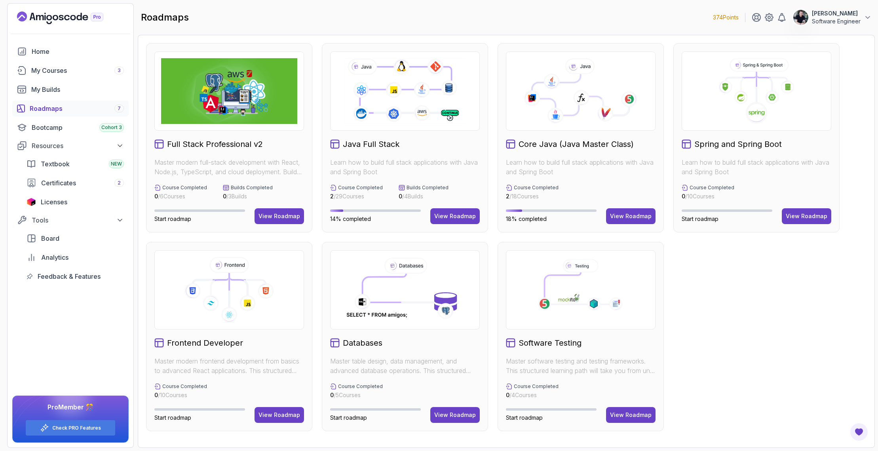
click at [701, 350] on div "Full Stack Professional v2 Master modern full-stack development with React, Nod…" at bounding box center [506, 237] width 720 height 388
click at [454, 410] on button "View Roadmap" at bounding box center [454, 415] width 49 height 16
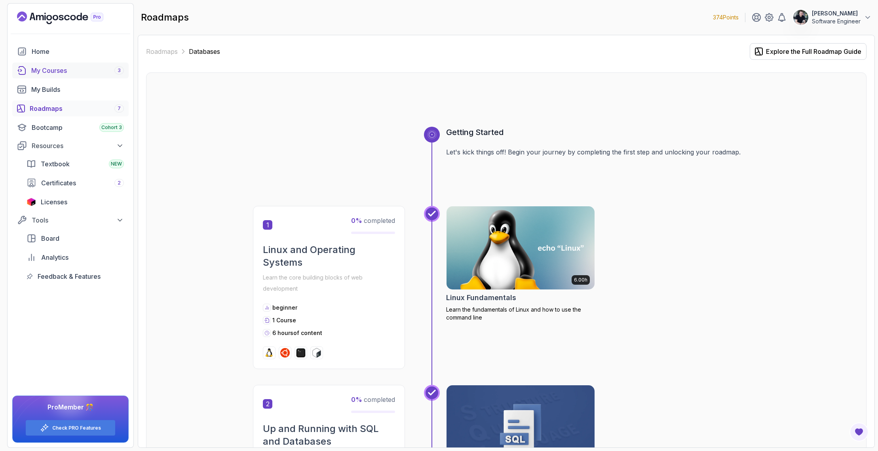
click at [55, 71] on div "My Courses 3" at bounding box center [77, 71] width 93 height 10
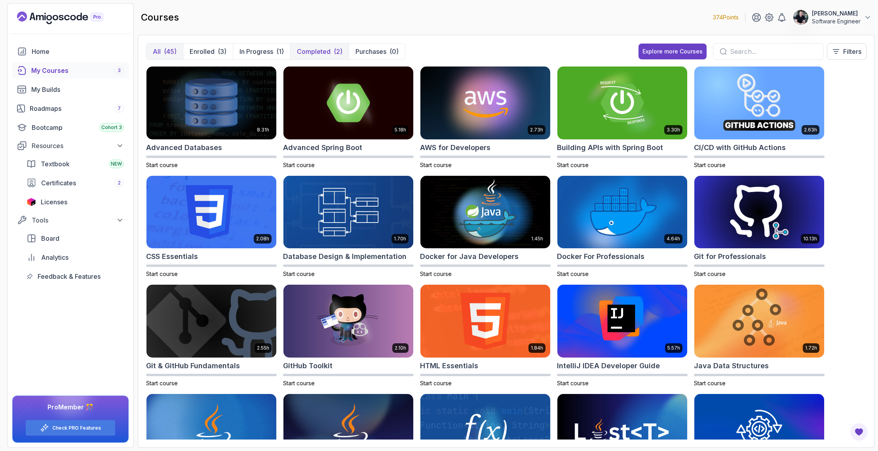
click at [312, 53] on p "Completed" at bounding box center [314, 52] width 34 height 10
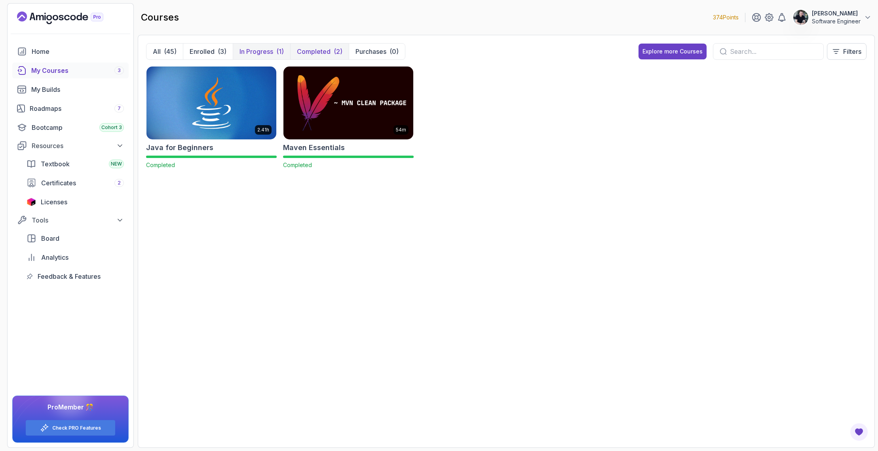
click at [261, 54] on p "In Progress" at bounding box center [256, 52] width 34 height 10
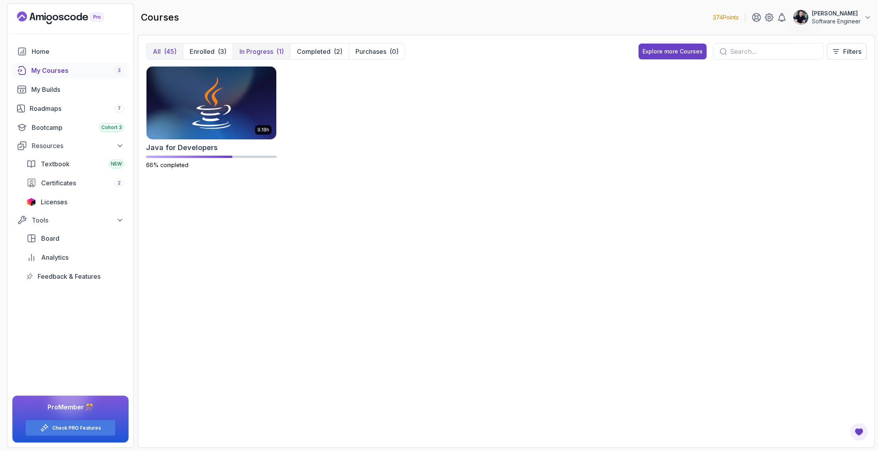
click at [164, 49] on div "(45)" at bounding box center [170, 52] width 13 height 10
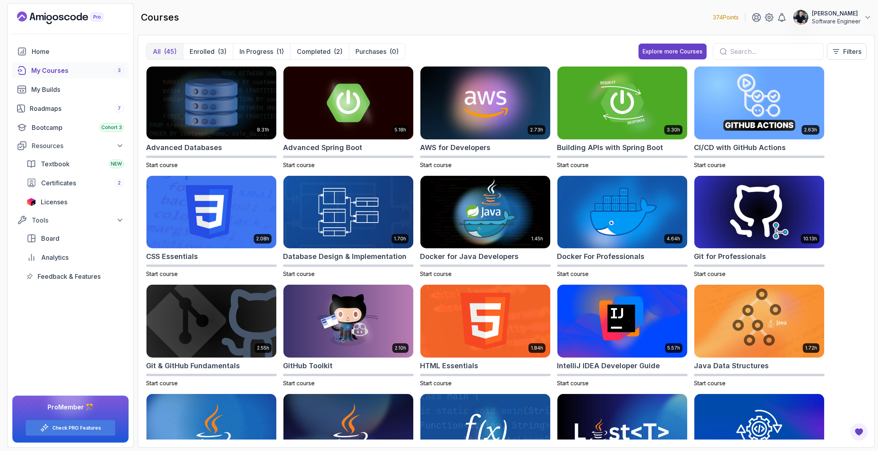
click at [87, 19] on icon "Landing page" at bounding box center [85, 18] width 6 height 6
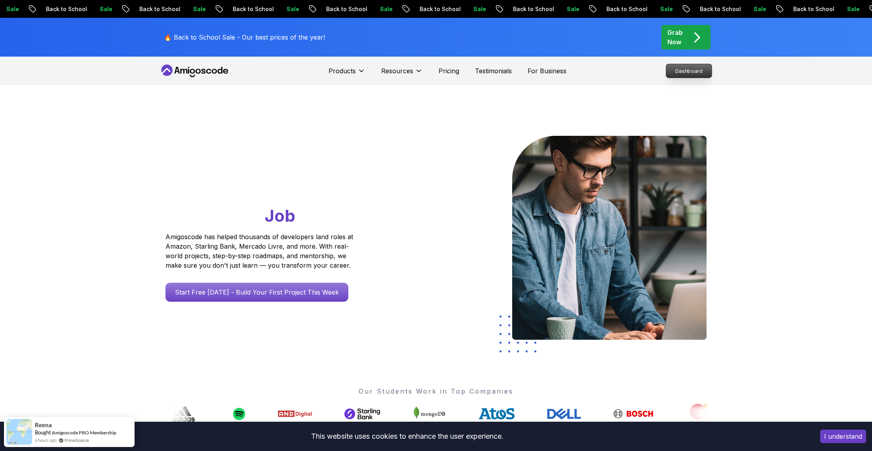
click at [683, 74] on p "Dashboard" at bounding box center [689, 70] width 46 height 13
